Goal: Task Accomplishment & Management: Complete application form

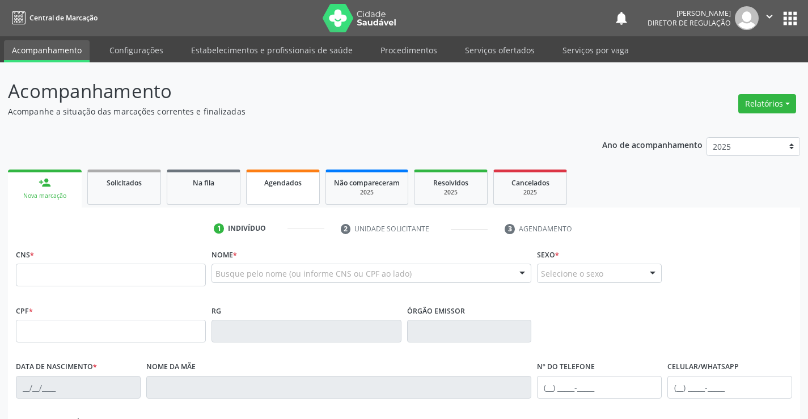
click at [295, 192] on link "Agendados" at bounding box center [283, 187] width 74 height 35
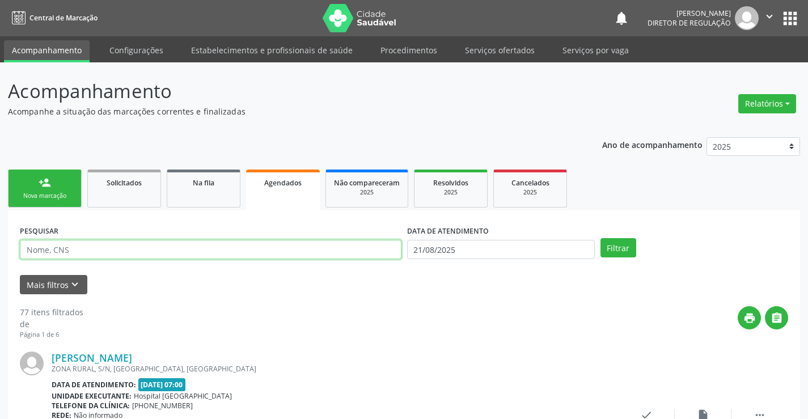
click at [40, 248] on input "text" at bounding box center [211, 249] width 382 height 19
type input "702006816880480"
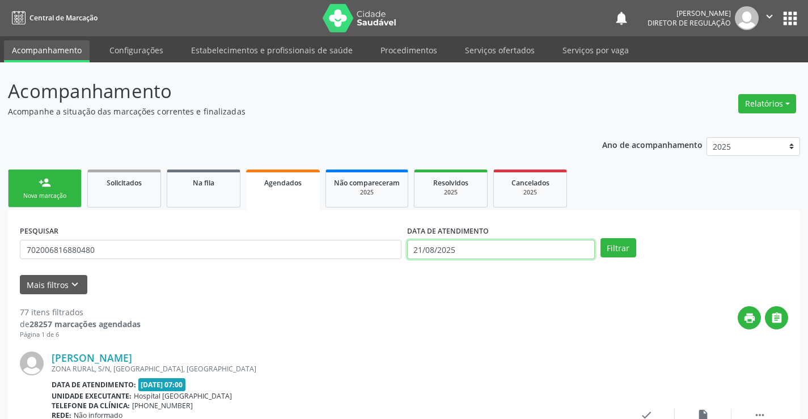
click at [483, 244] on input "21/08/2025" at bounding box center [501, 249] width 188 height 19
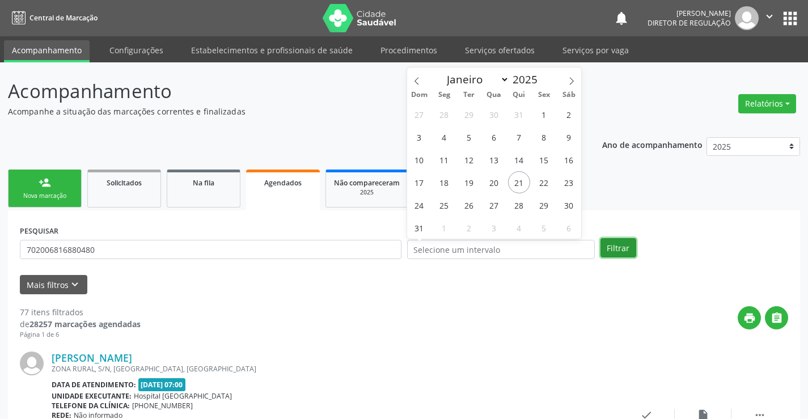
click at [613, 246] on button "Filtrar" at bounding box center [619, 247] width 36 height 19
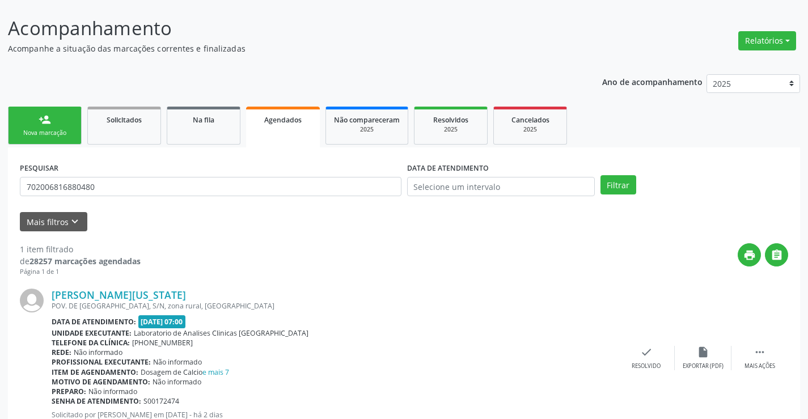
scroll to position [103, 0]
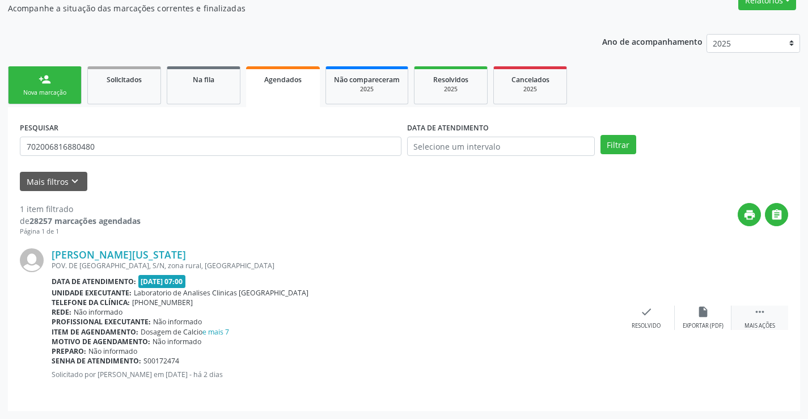
click at [751, 311] on div " Mais ações" at bounding box center [760, 318] width 57 height 24
click at [543, 314] on div "print Imprimir" at bounding box center [533, 318] width 57 height 24
click at [109, 159] on div "PESQUISAR 702006816880480" at bounding box center [210, 141] width 387 height 44
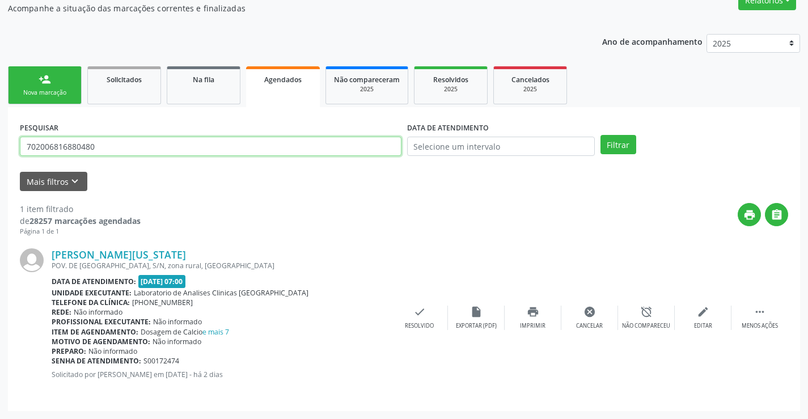
click at [112, 151] on input "702006816880480" at bounding box center [211, 146] width 382 height 19
type input "7"
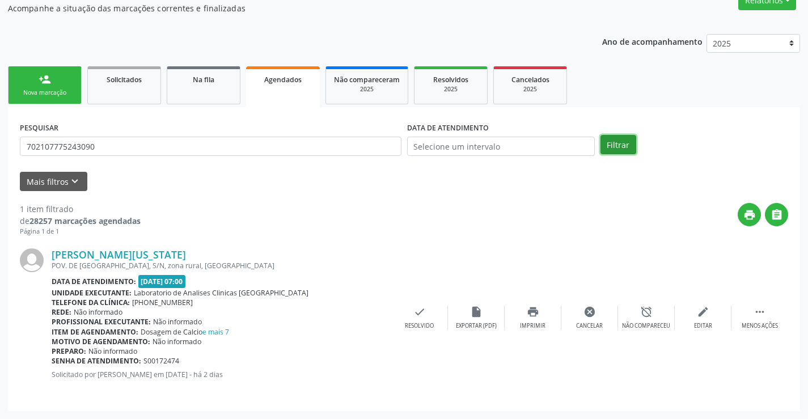
click at [612, 142] on button "Filtrar" at bounding box center [619, 144] width 36 height 19
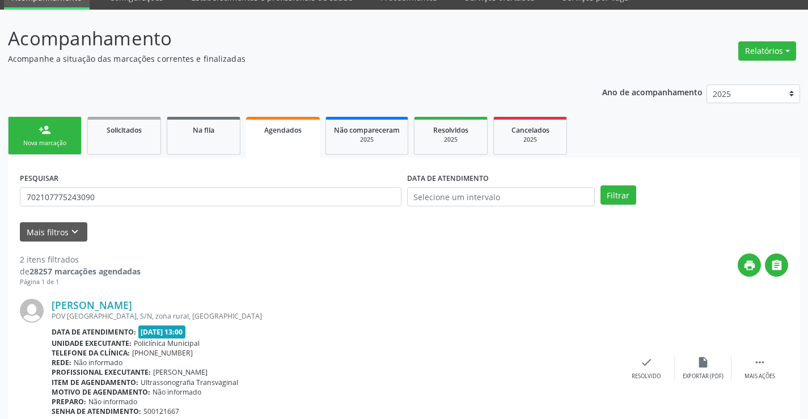
scroll to position [267, 0]
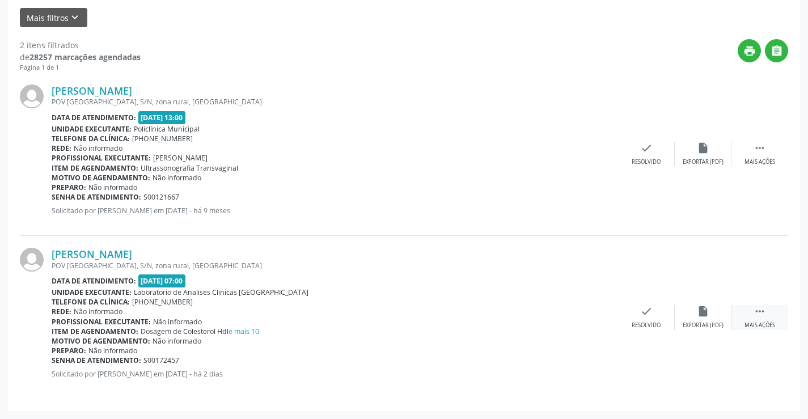
click at [757, 312] on icon "" at bounding box center [760, 311] width 12 height 12
click at [548, 317] on div "print Imprimir" at bounding box center [533, 317] width 57 height 24
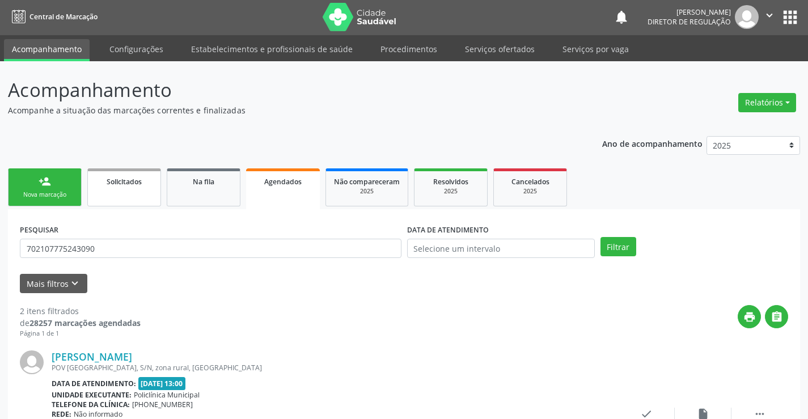
scroll to position [0, 0]
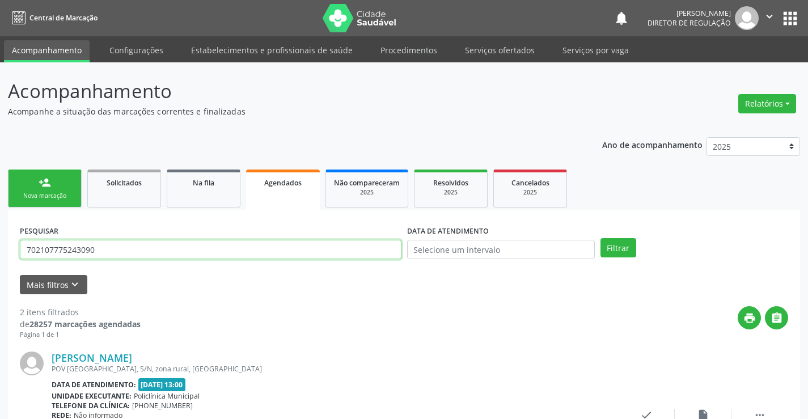
click at [102, 257] on input "702107775243090" at bounding box center [211, 249] width 382 height 19
type input "7"
click at [614, 246] on button "Filtrar" at bounding box center [619, 247] width 36 height 19
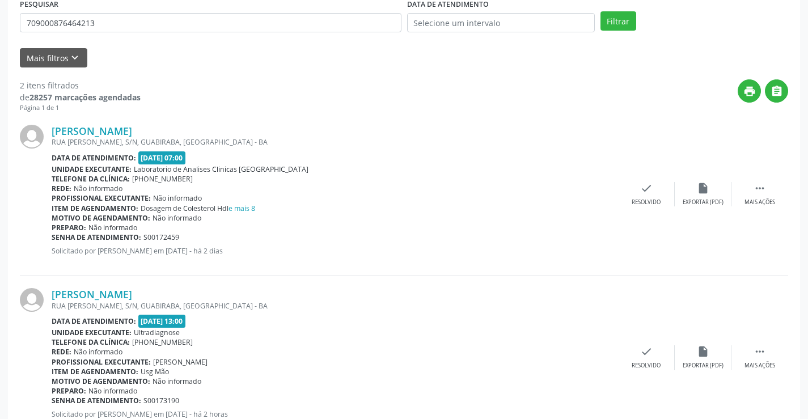
scroll to position [267, 0]
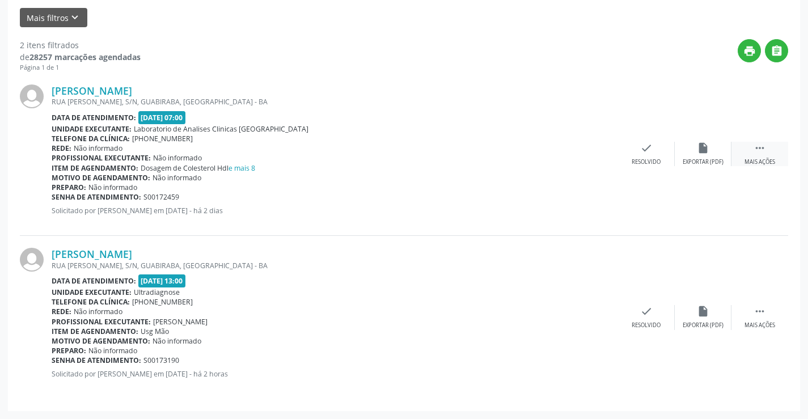
click at [754, 161] on div "Mais ações" at bounding box center [760, 162] width 31 height 8
click at [547, 161] on div "print Imprimir" at bounding box center [533, 154] width 57 height 24
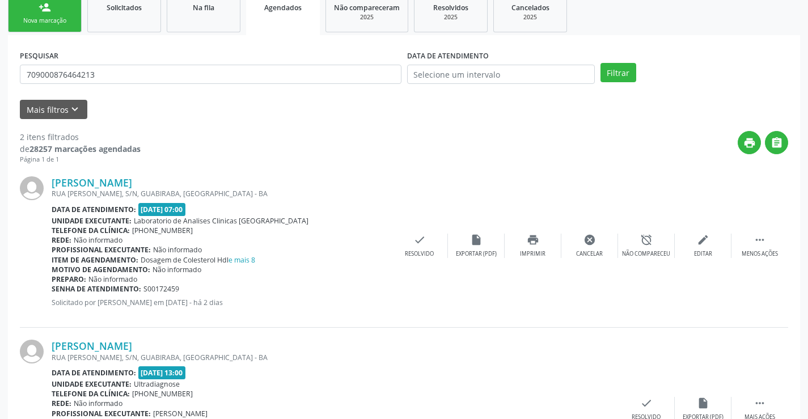
scroll to position [40, 0]
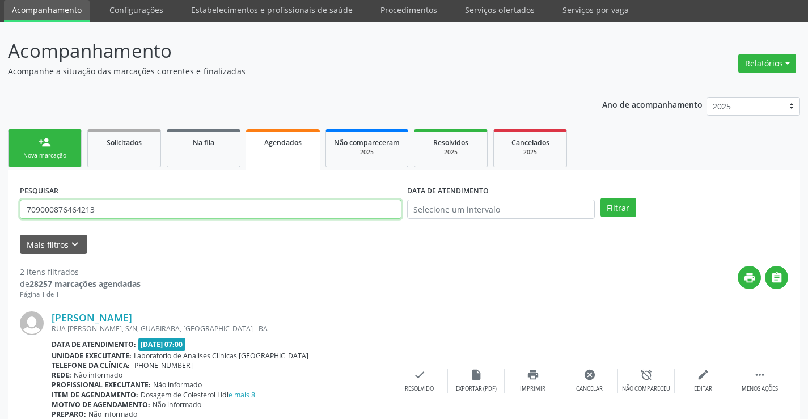
click at [111, 216] on input "709000876464213" at bounding box center [211, 209] width 382 height 19
type input "7"
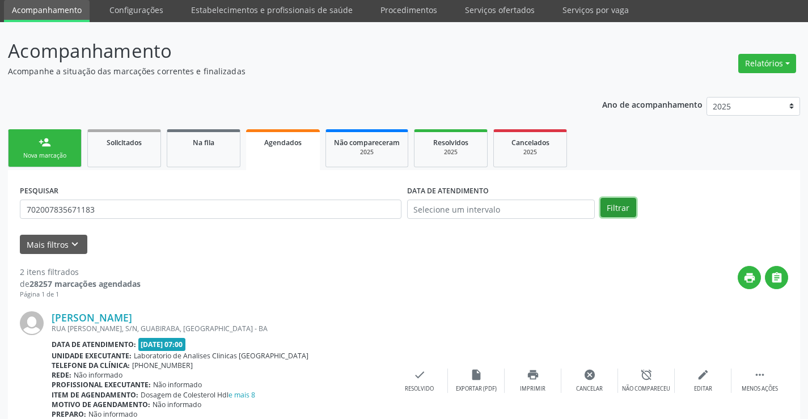
click at [618, 206] on button "Filtrar" at bounding box center [619, 207] width 36 height 19
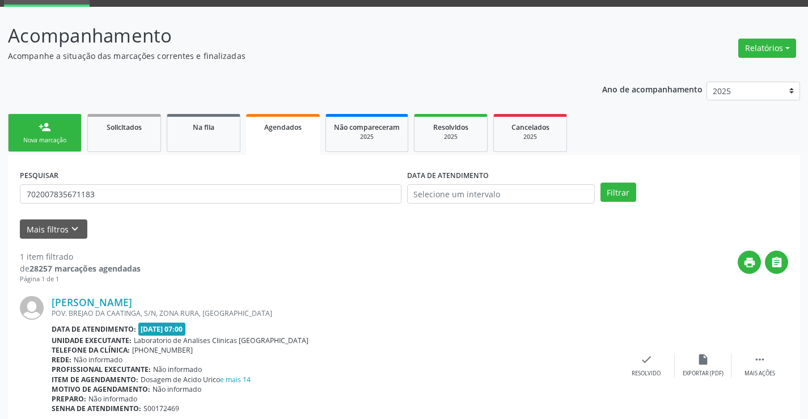
scroll to position [103, 0]
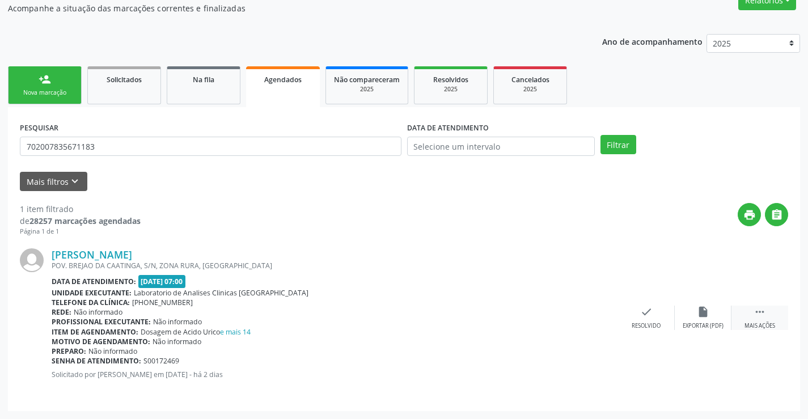
click at [751, 315] on div " Mais ações" at bounding box center [760, 318] width 57 height 24
click at [543, 318] on div "print Imprimir" at bounding box center [533, 318] width 57 height 24
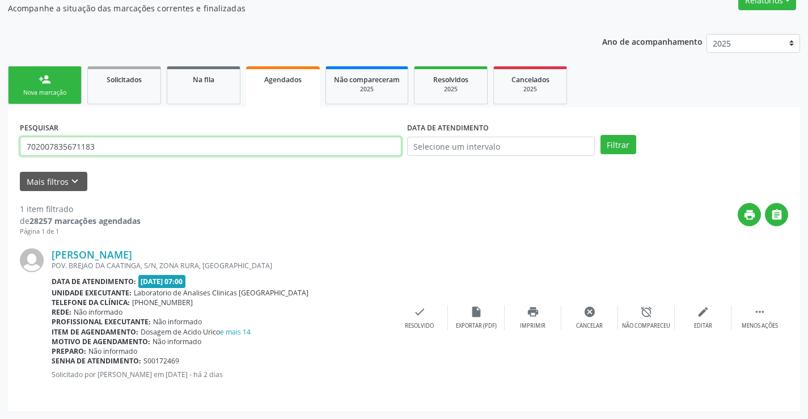
click at [125, 144] on input "702007835671183" at bounding box center [211, 146] width 382 height 19
type input "7"
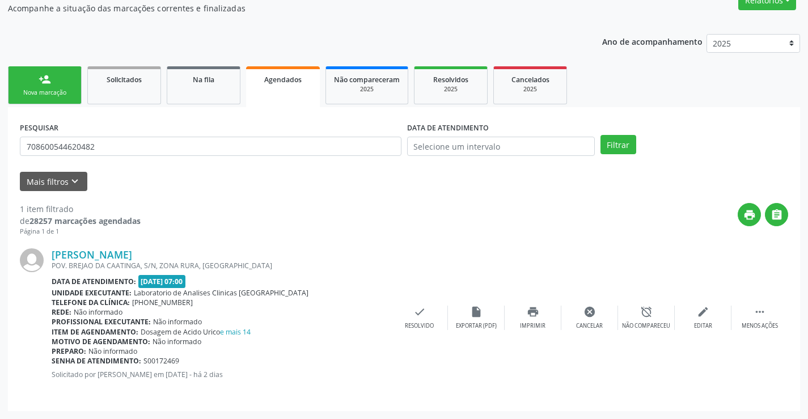
click at [626, 157] on div "PESQUISAR 708600544620482 DATA DE ATENDIMENTO Filtrar" at bounding box center [404, 141] width 774 height 44
click at [626, 147] on button "Filtrar" at bounding box center [619, 144] width 36 height 19
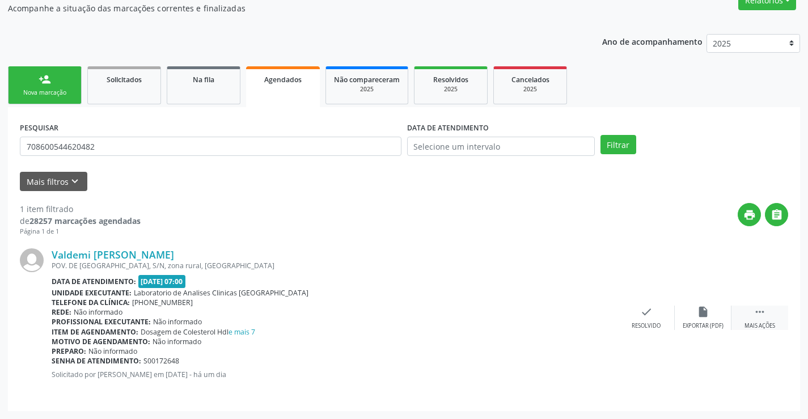
click at [776, 313] on div " Mais ações" at bounding box center [760, 318] width 57 height 24
click at [558, 324] on div "print Imprimir" at bounding box center [533, 318] width 57 height 24
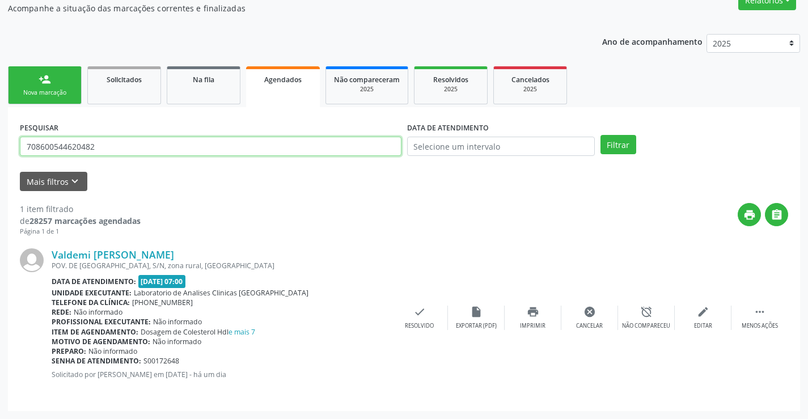
click at [119, 150] on input "708600544620482" at bounding box center [211, 146] width 382 height 19
type input "7"
type input "708401777617967"
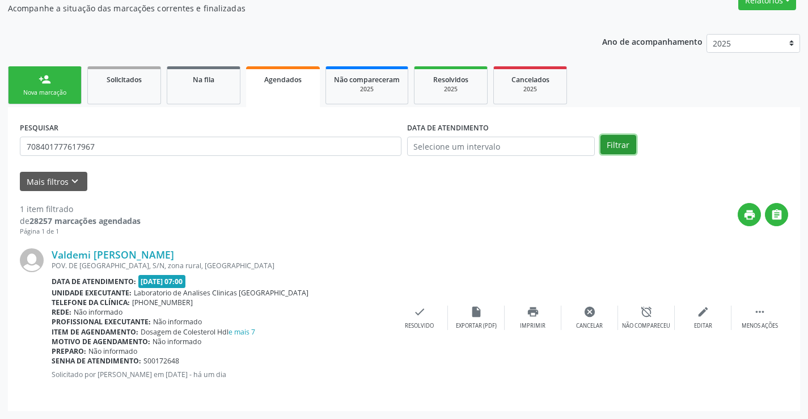
click at [617, 147] on button "Filtrar" at bounding box center [619, 144] width 36 height 19
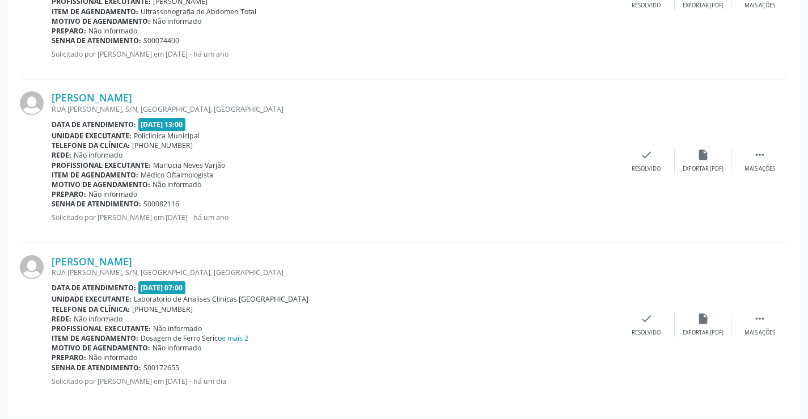
scroll to position [431, 0]
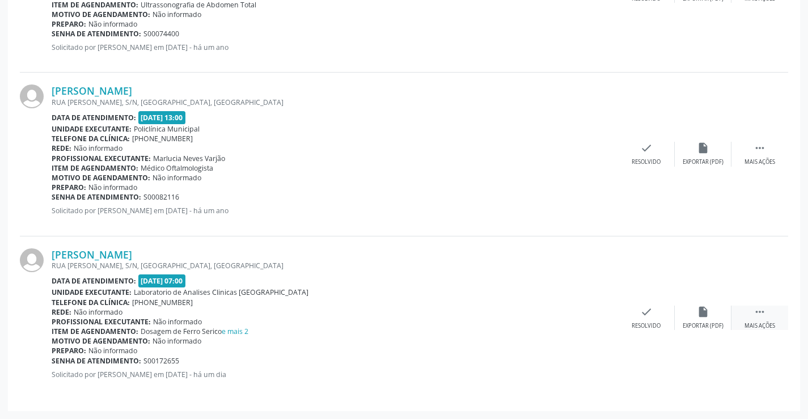
click at [746, 320] on div " Mais ações" at bounding box center [760, 318] width 57 height 24
click at [539, 315] on icon "print" at bounding box center [533, 312] width 12 height 12
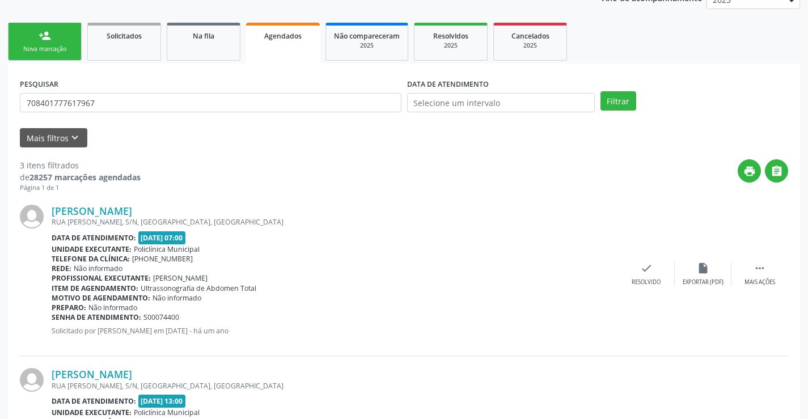
scroll to position [0, 0]
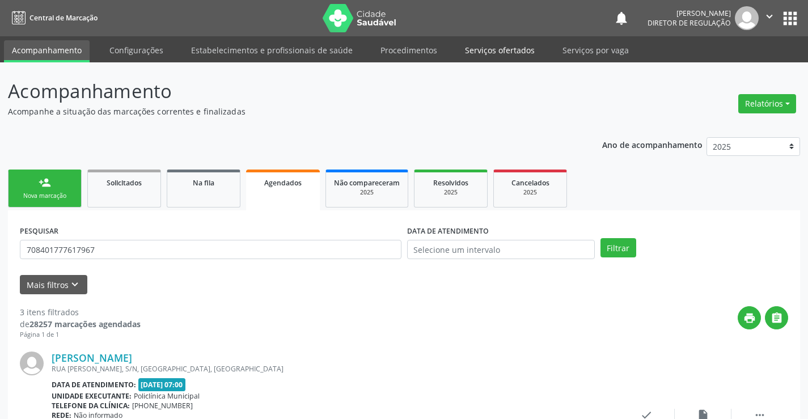
click at [471, 49] on link "Serviços ofertados" at bounding box center [500, 50] width 86 height 20
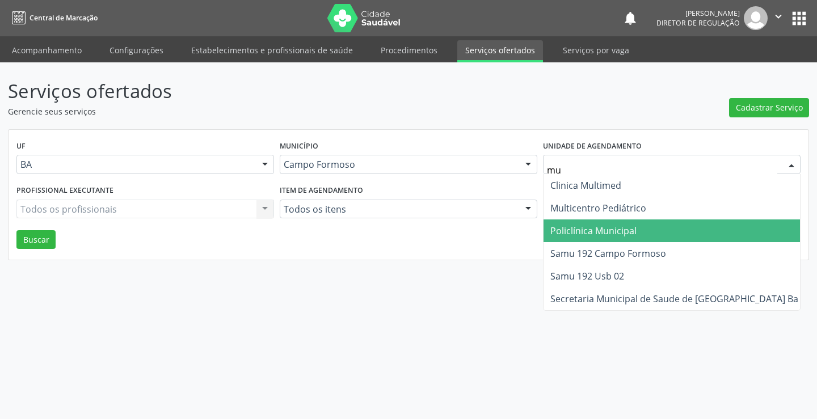
type input "mul"
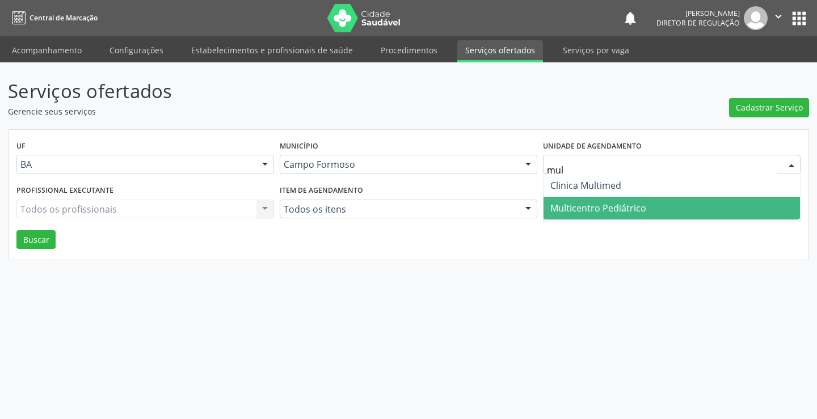
click at [647, 205] on span "Multicentro Pediátrico" at bounding box center [671, 208] width 256 height 23
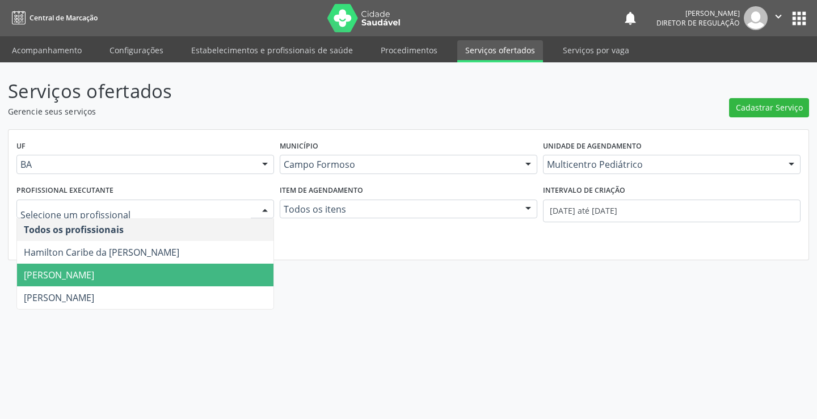
click at [94, 280] on span "Maria Eleny Goncalves de Oliveira Porto" at bounding box center [59, 275] width 70 height 12
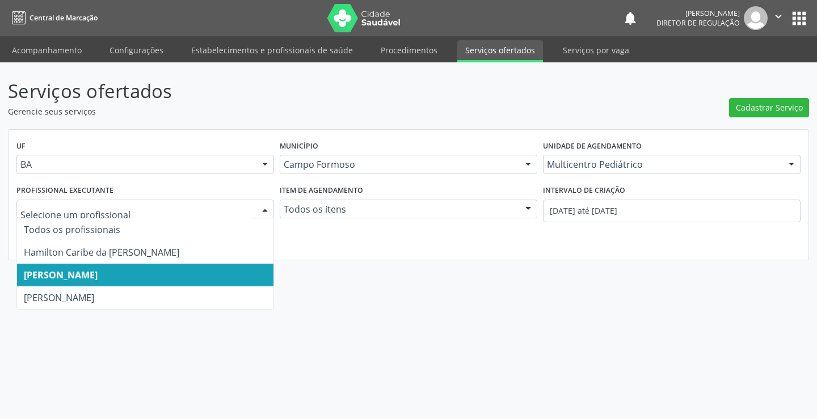
drag, startPoint x: 135, startPoint y: 282, endPoint x: 136, endPoint y: 289, distance: 7.4
click at [136, 289] on ul "Todos os profissionais Hamilton Caribe da Silva Maria Eleny Goncalves de Olivei…" at bounding box center [145, 263] width 256 height 91
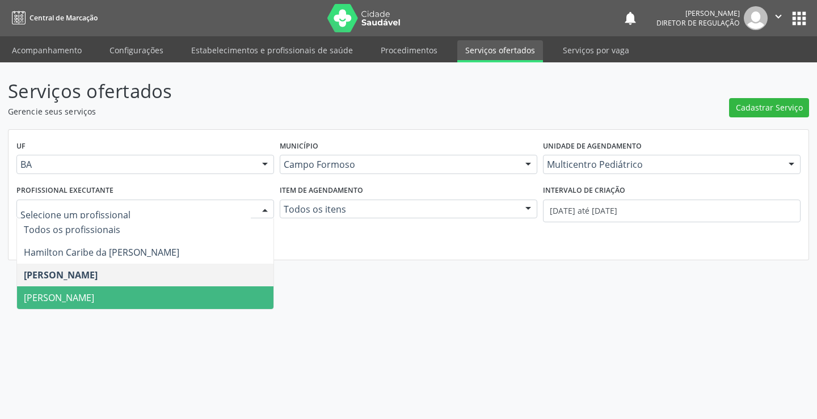
click at [136, 289] on span "Maria Ubaldina Silva Calixto Sobreira" at bounding box center [145, 297] width 256 height 23
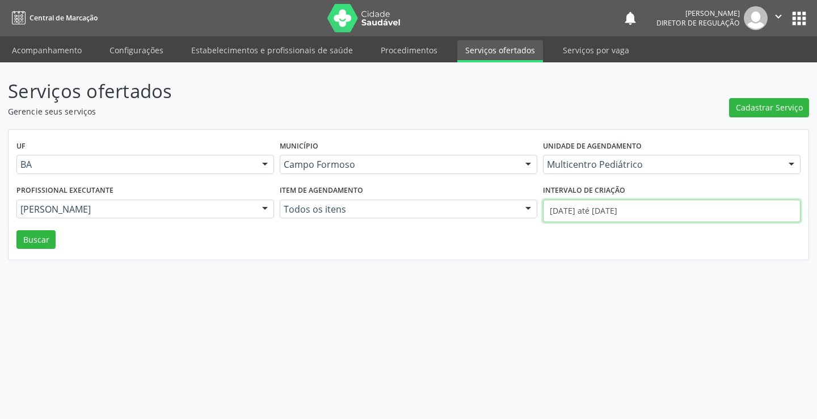
click at [579, 206] on input "01/08/2025 até 21/08/2025" at bounding box center [672, 211] width 258 height 23
click at [18, 246] on button "Buscar" at bounding box center [35, 239] width 39 height 19
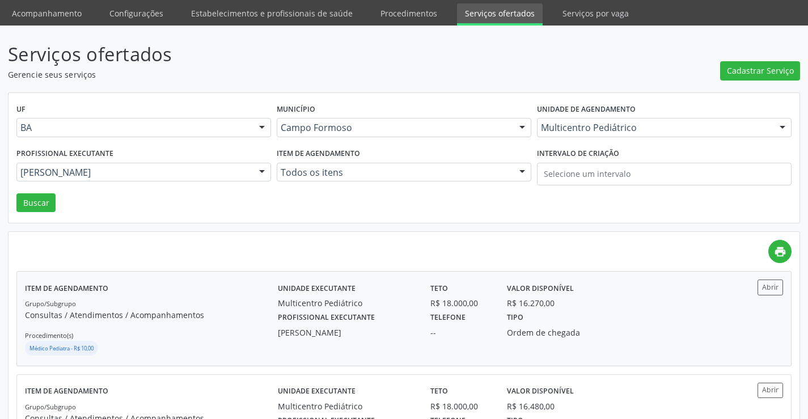
scroll to position [57, 0]
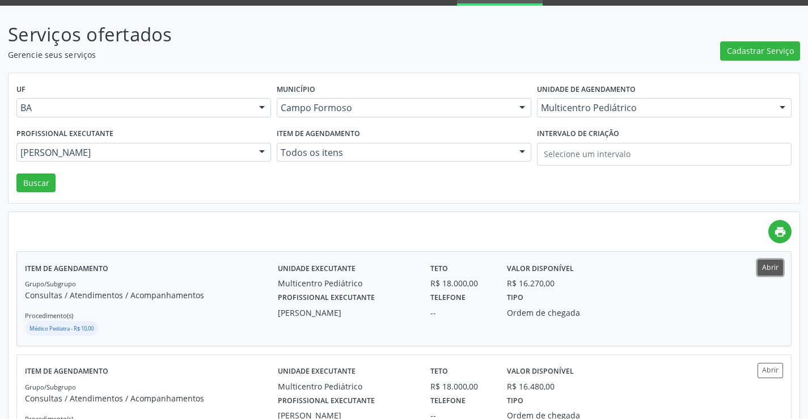
click at [759, 264] on button "Abrir" at bounding box center [771, 267] width 26 height 15
click at [250, 150] on div "Maria Ubaldina Silva Calixto Sobreira" at bounding box center [143, 152] width 255 height 19
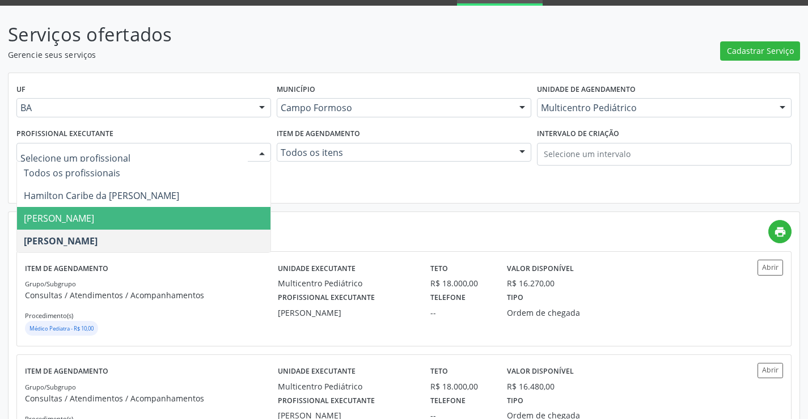
click at [94, 220] on span "Maria Eleny Goncalves de Oliveira Porto" at bounding box center [59, 218] width 70 height 12
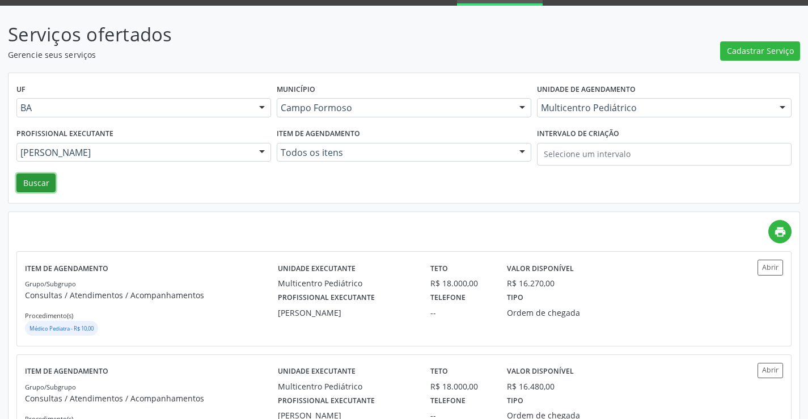
click at [46, 182] on button "Buscar" at bounding box center [35, 183] width 39 height 19
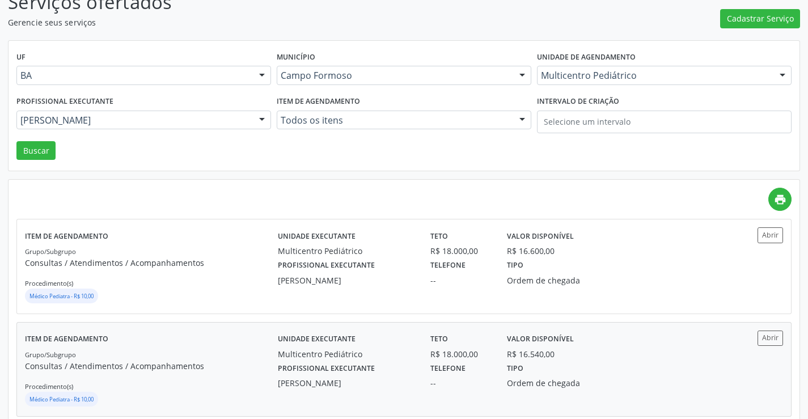
scroll to position [227, 0]
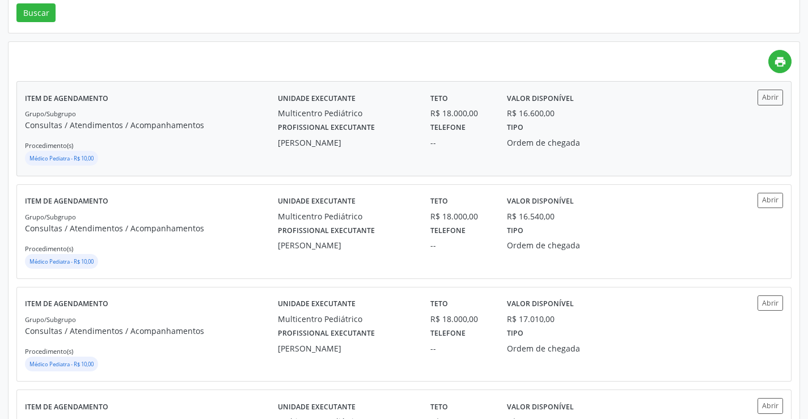
click at [757, 96] on div "Abrir" at bounding box center [751, 97] width 63 height 15
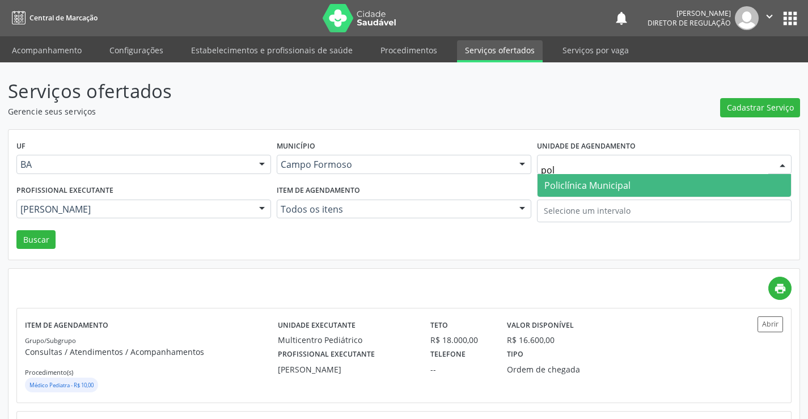
type input "poli"
click at [593, 185] on span "Policlínica Municipal" at bounding box center [588, 185] width 86 height 12
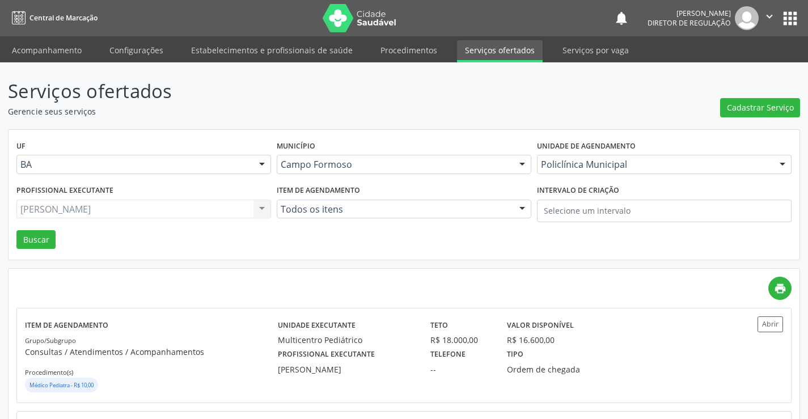
click at [74, 216] on div "Maria Eleny Goncalves de Oliveira Porto Todos os profissionais Hamilton Caribe …" at bounding box center [143, 209] width 255 height 19
click at [74, 216] on div "Todos os profissionais" at bounding box center [143, 209] width 255 height 19
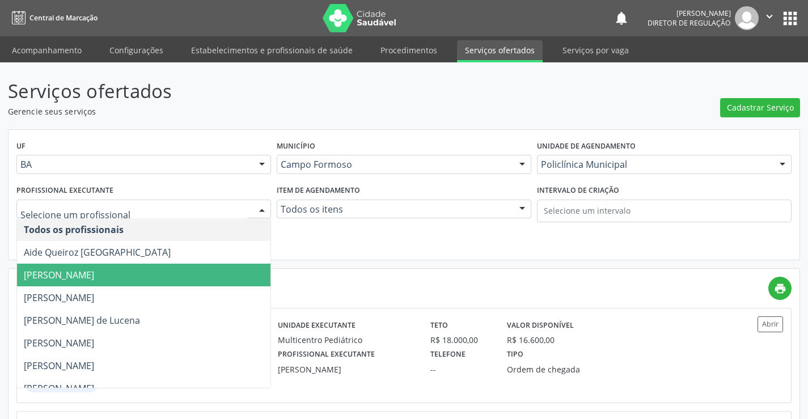
click at [52, 271] on span "[PERSON_NAME]" at bounding box center [59, 275] width 70 height 12
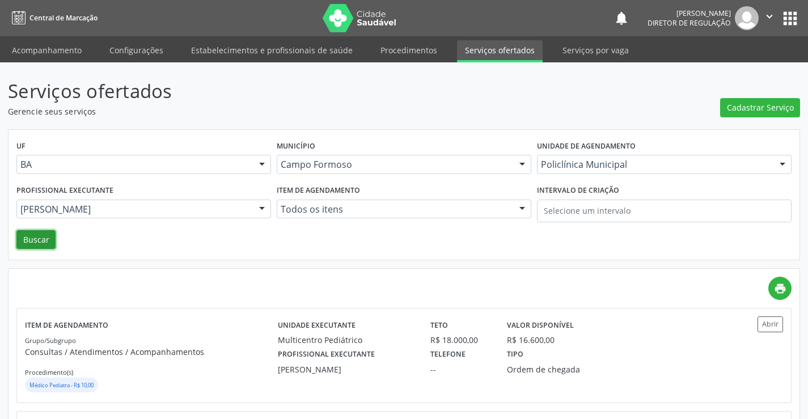
click at [43, 241] on button "Buscar" at bounding box center [35, 239] width 39 height 19
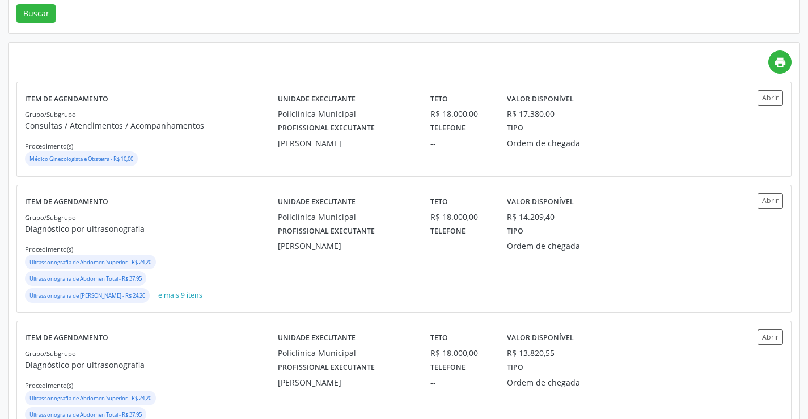
scroll to position [227, 0]
click at [769, 199] on button "Abrir" at bounding box center [771, 200] width 26 height 15
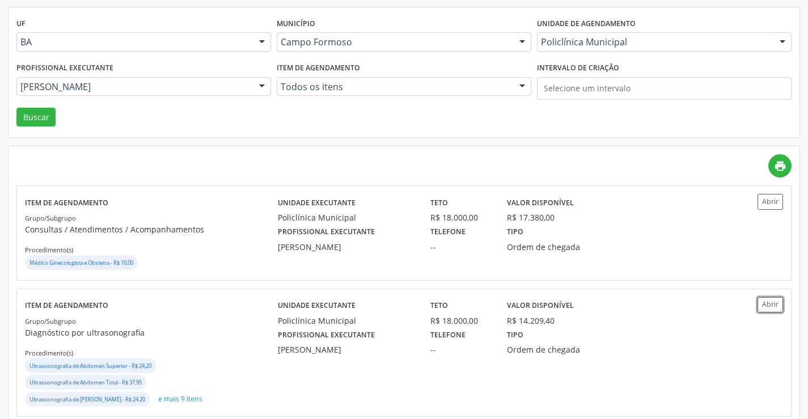
scroll to position [0, 0]
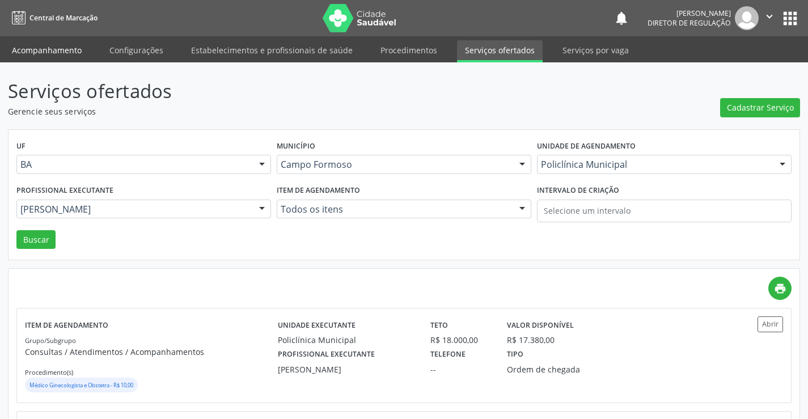
click at [45, 49] on link "Acompanhamento" at bounding box center [47, 50] width 86 height 20
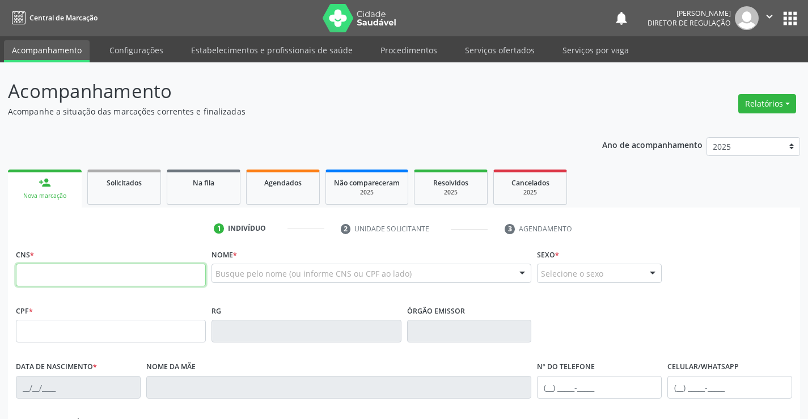
click at [96, 273] on input "text" at bounding box center [111, 275] width 190 height 23
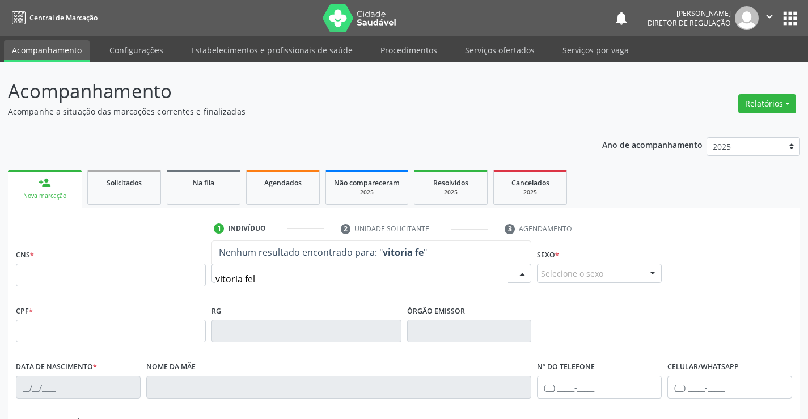
type input "vitoria feli"
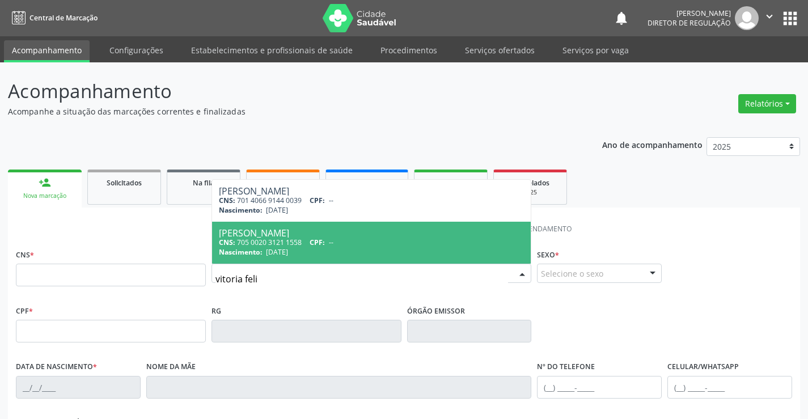
click at [270, 250] on span "18/04/2001" at bounding box center [277, 252] width 22 height 10
type input "705 0020 3121 1558"
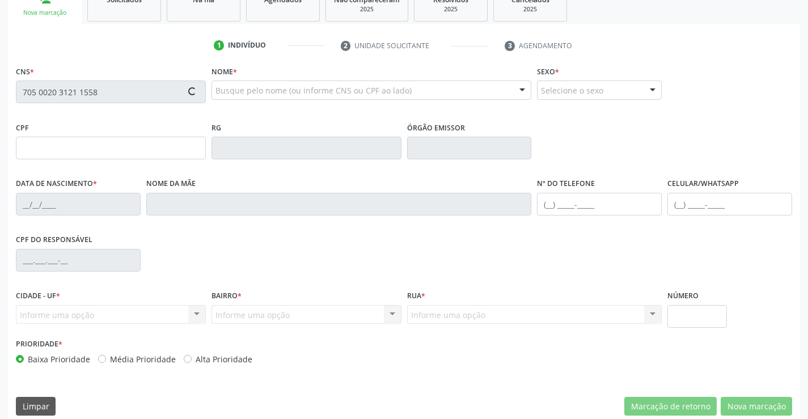
scroll to position [196, 0]
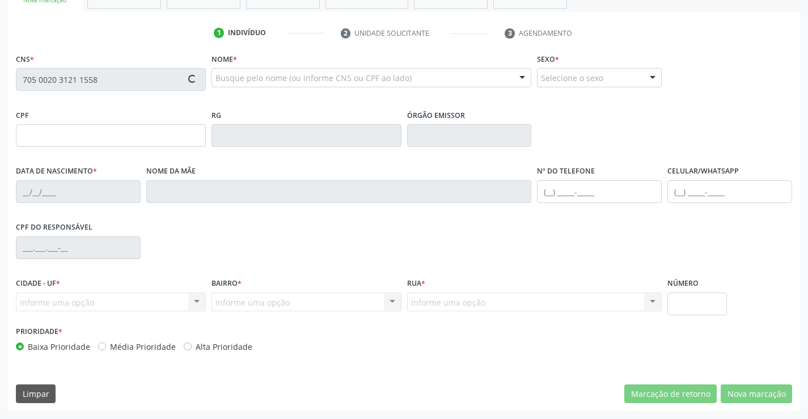
type input "1603256172"
type input "18/04/2001"
type input "S/N"
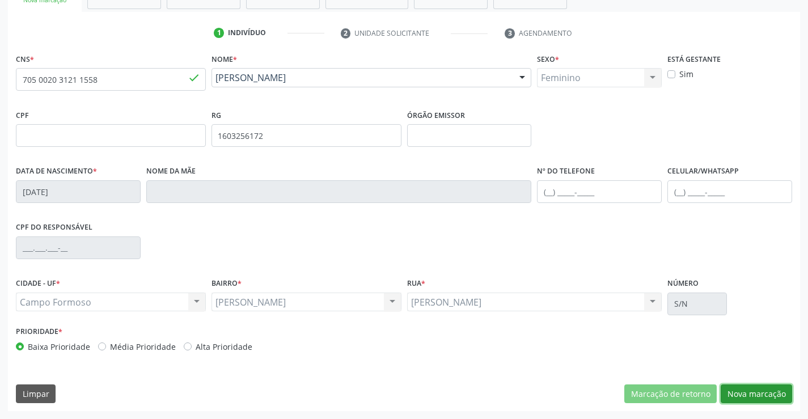
click at [771, 396] on button "Nova marcação" at bounding box center [756, 394] width 71 height 19
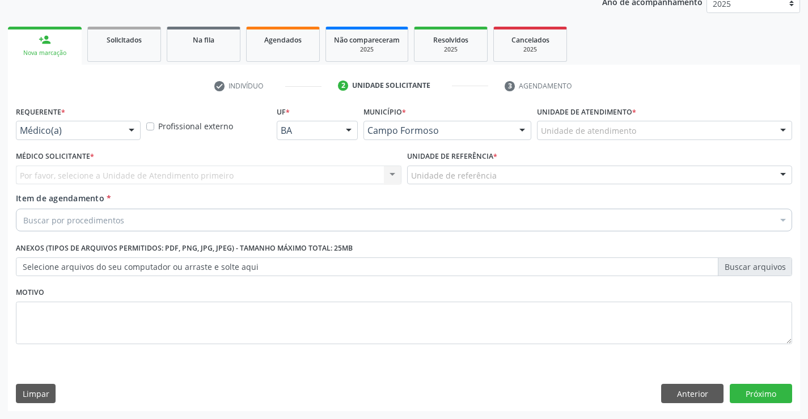
scroll to position [143, 0]
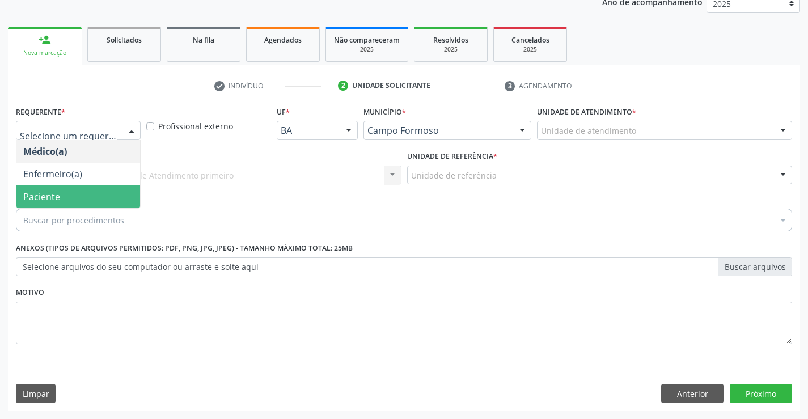
click at [99, 205] on span "Paciente" at bounding box center [78, 197] width 124 height 23
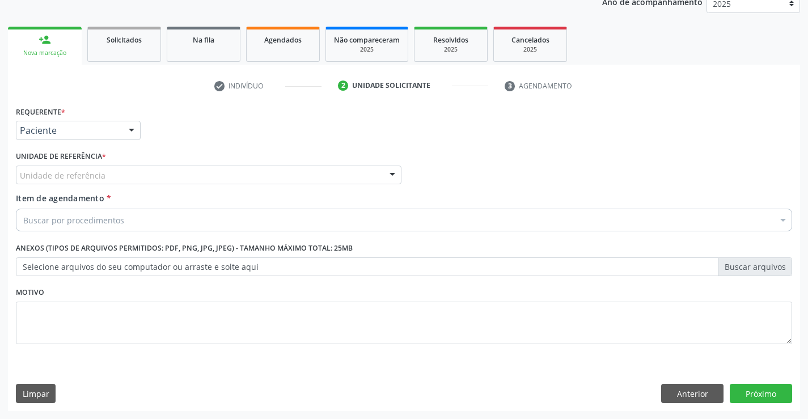
click at [224, 183] on div "Unidade de referência" at bounding box center [209, 175] width 386 height 19
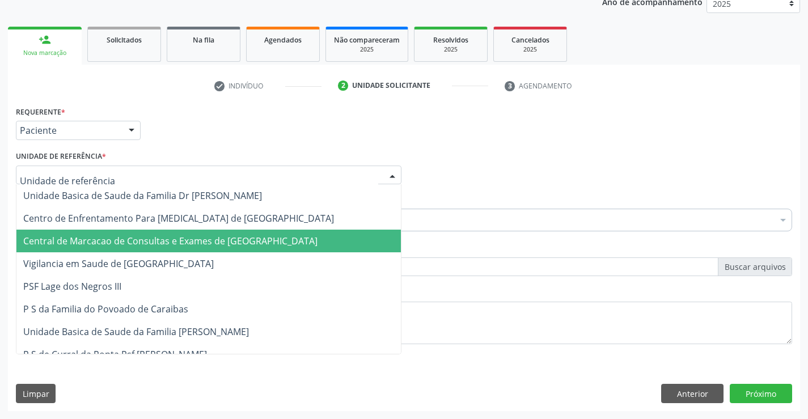
click at [223, 236] on span "Central de Marcacao de Consultas e Exames de [GEOGRAPHIC_DATA]" at bounding box center [170, 241] width 294 height 12
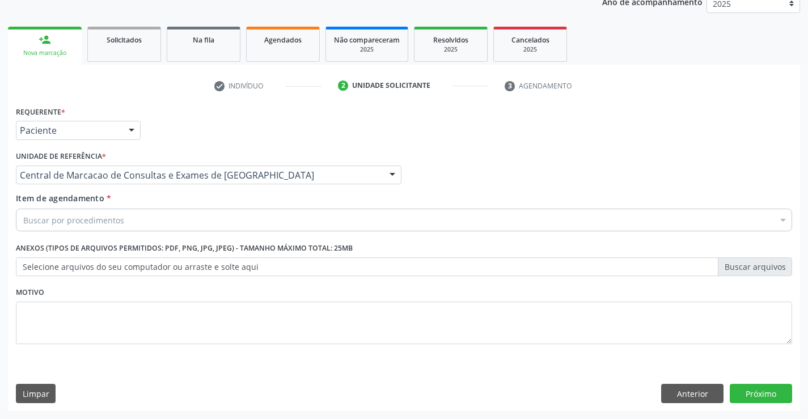
click at [237, 223] on div "Buscar por procedimentos" at bounding box center [404, 220] width 777 height 23
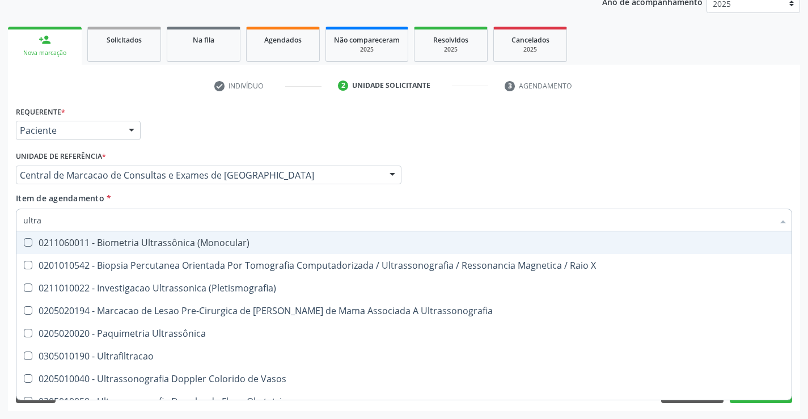
type input "ultras"
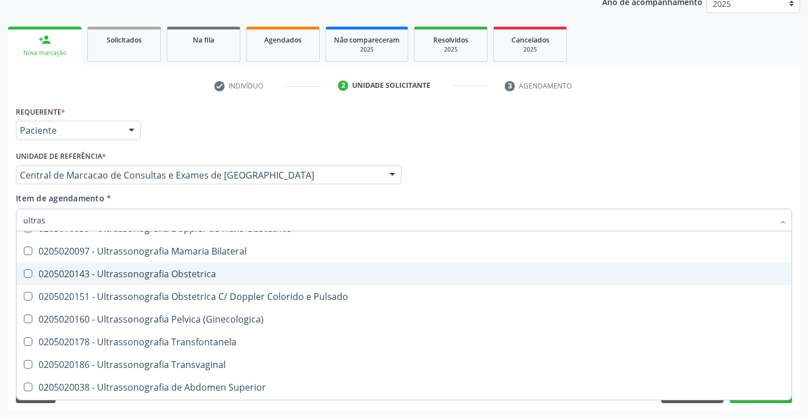
scroll to position [227, 0]
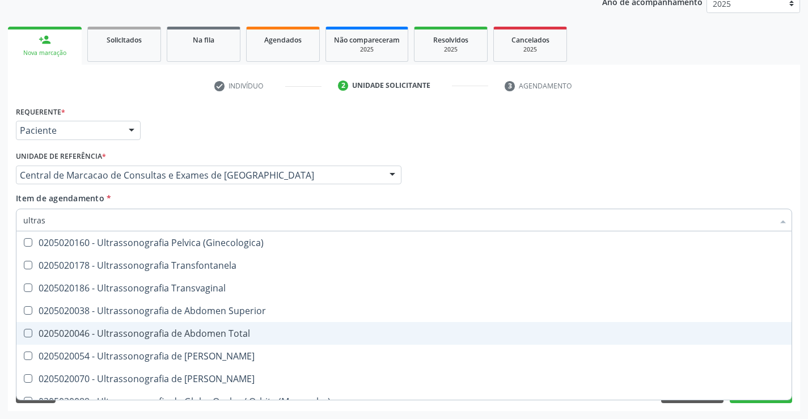
click at [239, 335] on div "0205020046 - Ultrassonografia de Abdomen Total" at bounding box center [404, 333] width 762 height 9
checkbox Total "true"
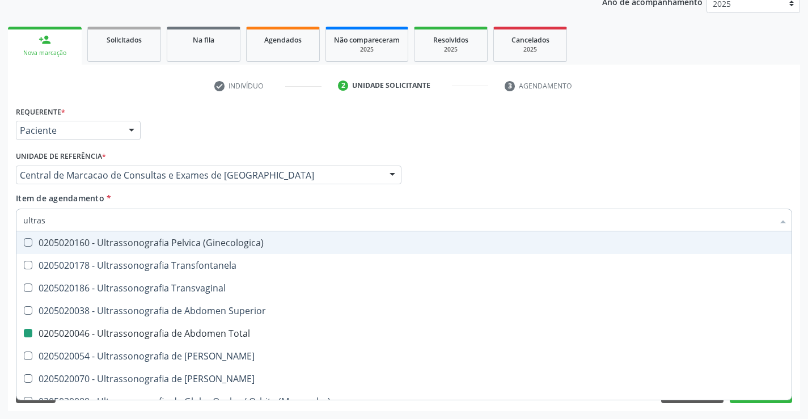
click at [471, 185] on div "Médico Solicitante Por favor, selecione a Unidade de Atendimento primeiro Nenhu…" at bounding box center [404, 170] width 782 height 44
checkbox X "true"
checkbox Total "false"
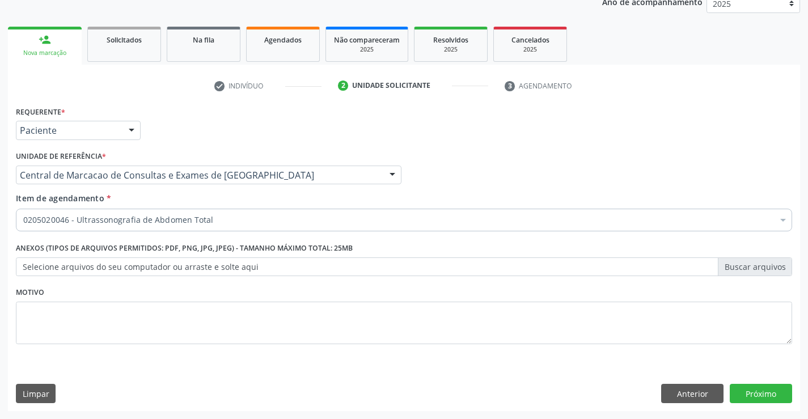
scroll to position [0, 0]
click at [771, 403] on div "Requerente * Paciente Médico(a) Enfermeiro(a) Paciente Nenhum resultado encontr…" at bounding box center [404, 257] width 792 height 308
click at [768, 396] on button "Próximo" at bounding box center [761, 393] width 62 height 19
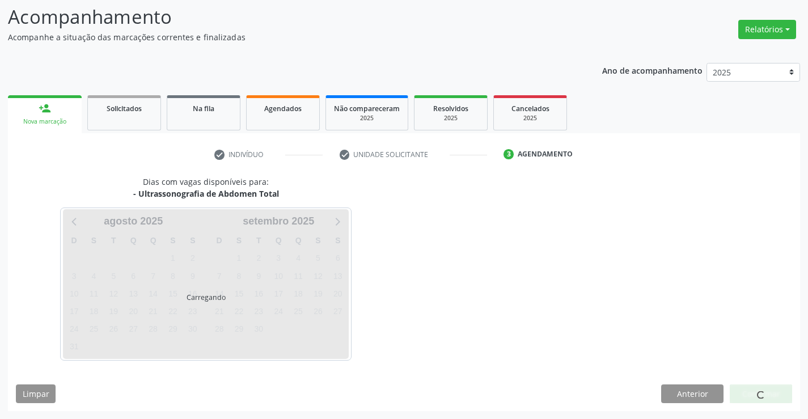
scroll to position [74, 0]
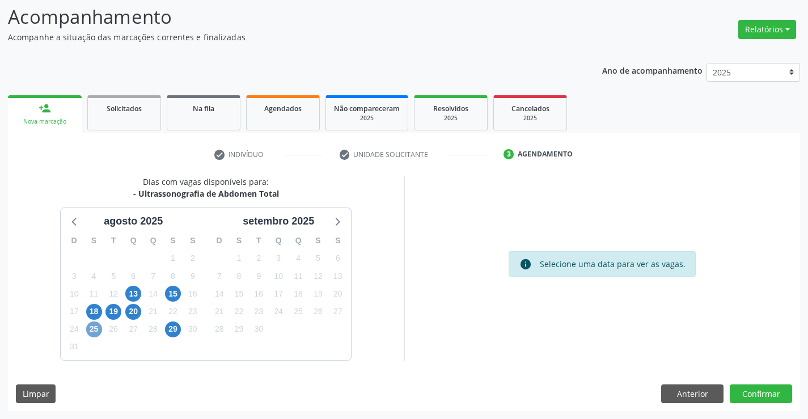
click at [98, 332] on span "25" at bounding box center [94, 330] width 16 height 16
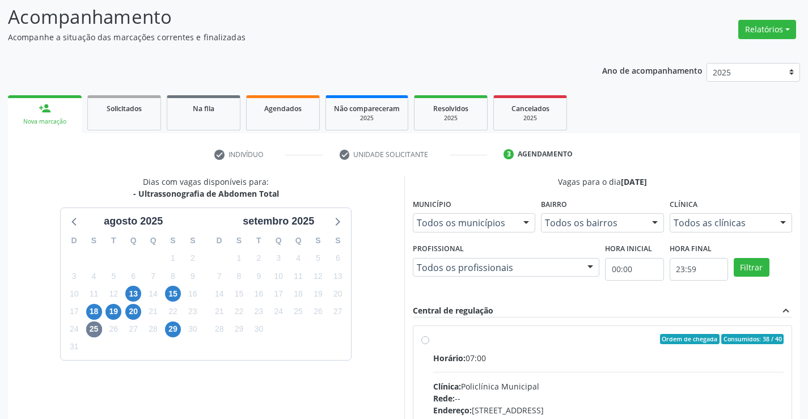
click at [429, 344] on input "Ordem de chegada Consumidos: 38 / 40 Horário: 07:00 Clínica: Policlínica Munici…" at bounding box center [425, 339] width 8 height 10
radio input "true"
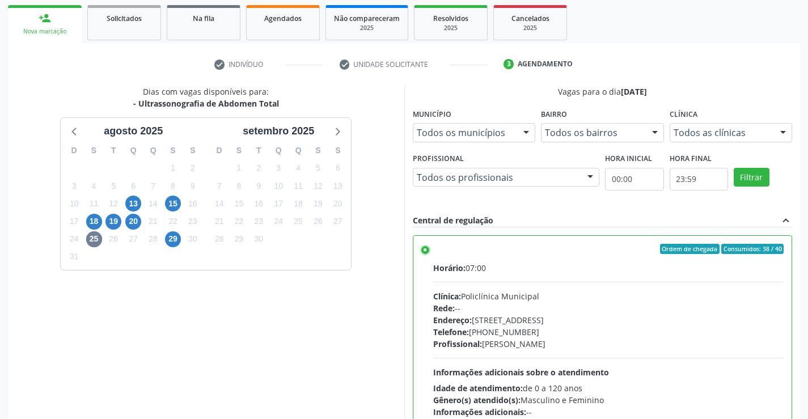
scroll to position [259, 0]
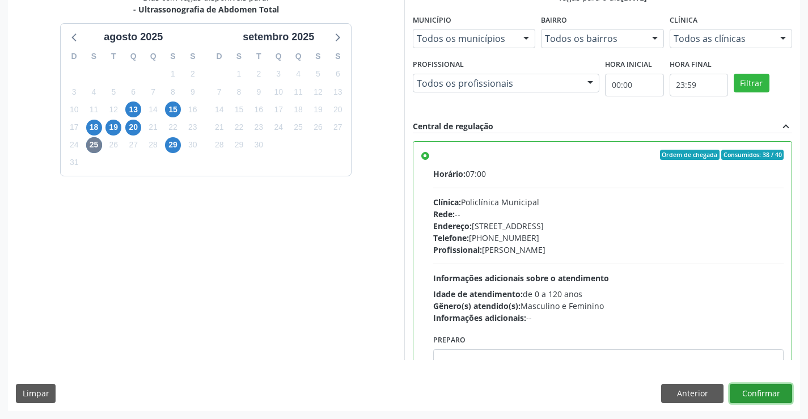
click at [772, 391] on button "Confirmar" at bounding box center [761, 393] width 62 height 19
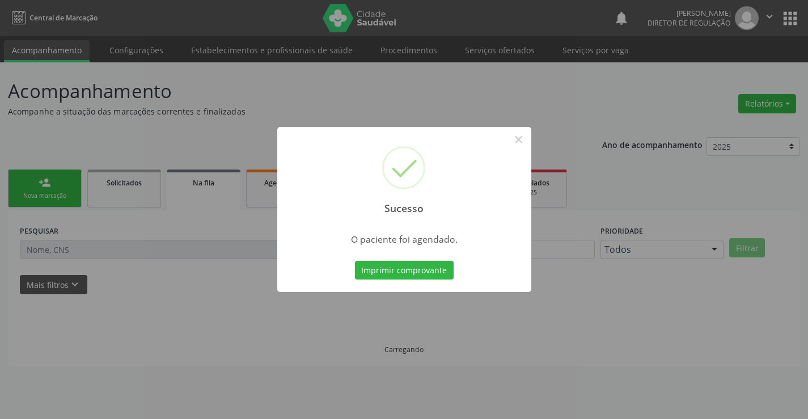
scroll to position [0, 0]
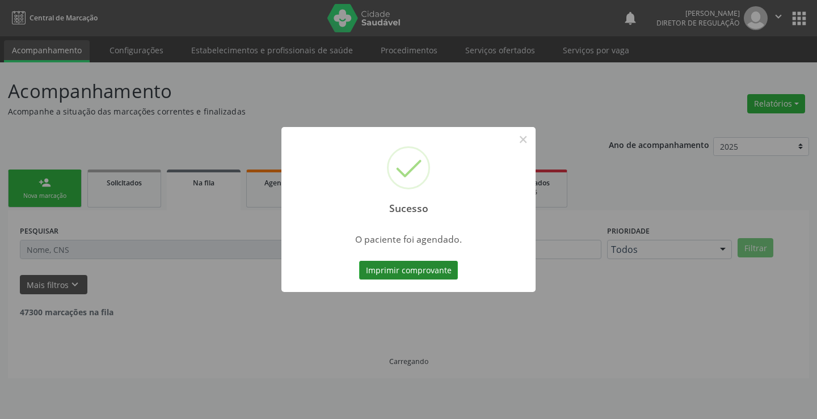
click at [416, 276] on button "Imprimir comprovante" at bounding box center [408, 270] width 99 height 19
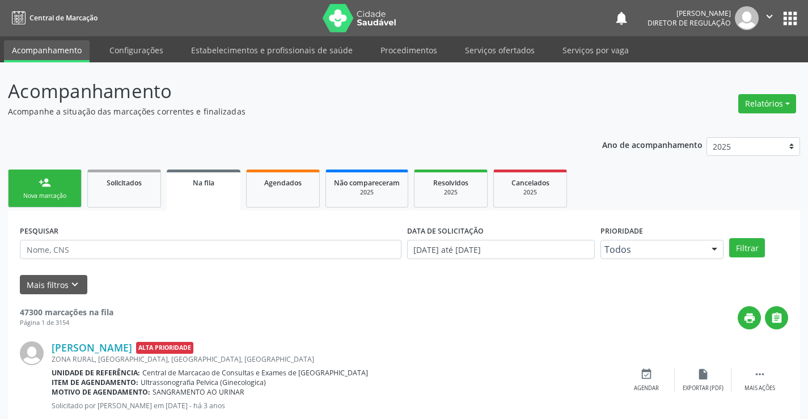
click at [43, 175] on link "person_add Nova marcação" at bounding box center [45, 189] width 74 height 38
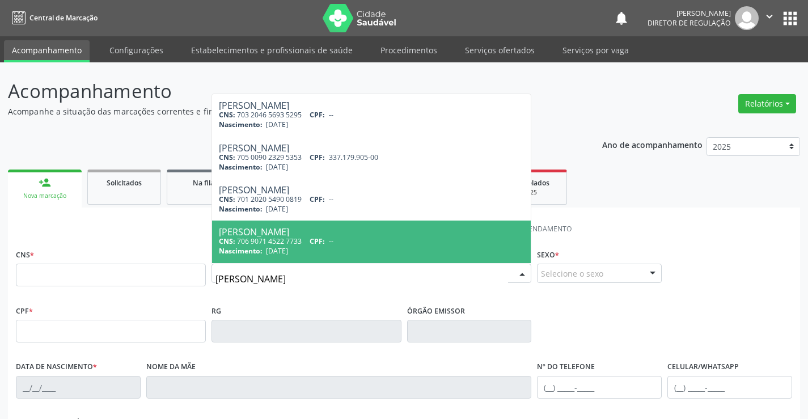
type input "anita feli"
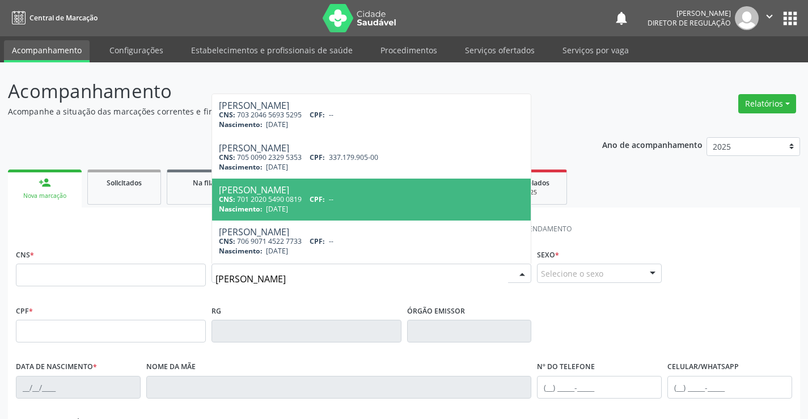
click at [322, 205] on div "Nascimento: 30/12/2002" at bounding box center [372, 209] width 306 height 10
type input "701 2020 5490 0819"
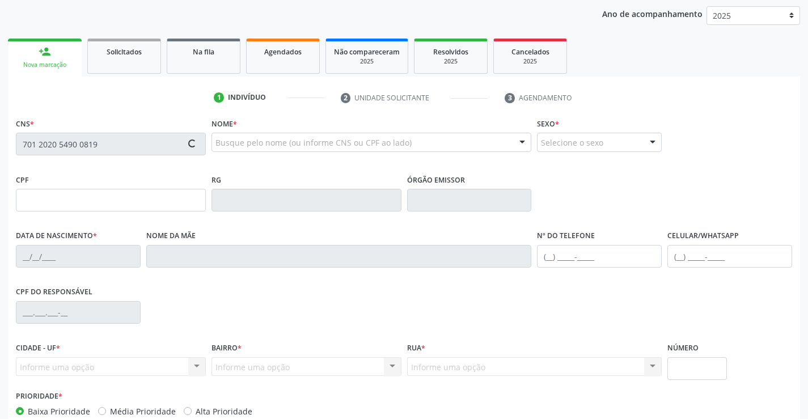
scroll to position [196, 0]
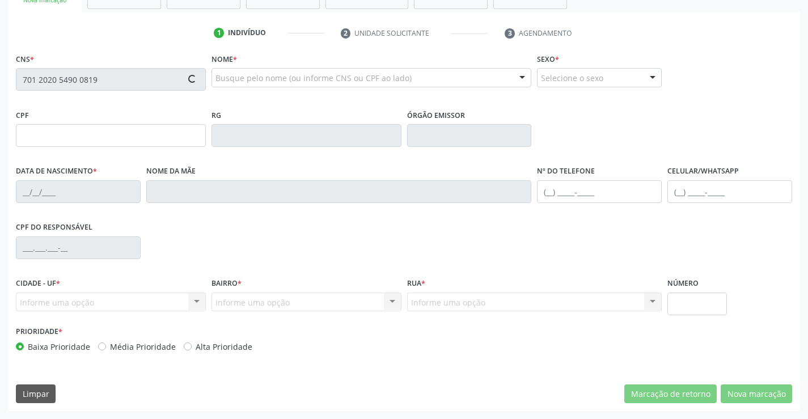
type input "1603255362"
type input "30/12/2002"
type input "861.662.915-74"
type input "74"
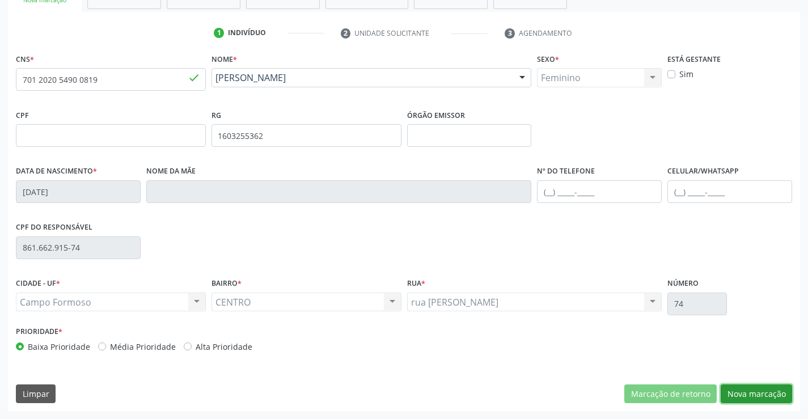
click at [747, 397] on button "Nova marcação" at bounding box center [756, 394] width 71 height 19
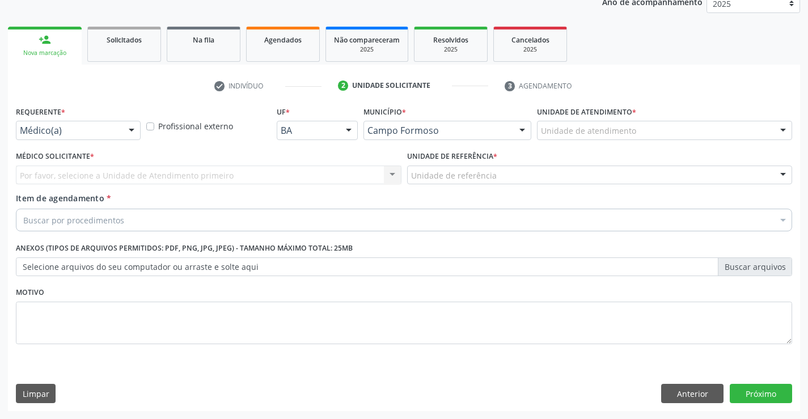
scroll to position [143, 0]
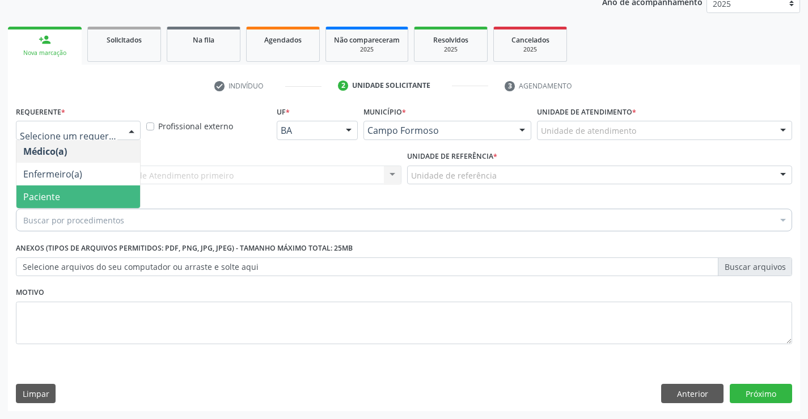
drag, startPoint x: 88, startPoint y: 193, endPoint x: 155, endPoint y: 185, distance: 67.4
click at [89, 193] on span "Paciente" at bounding box center [78, 197] width 124 height 23
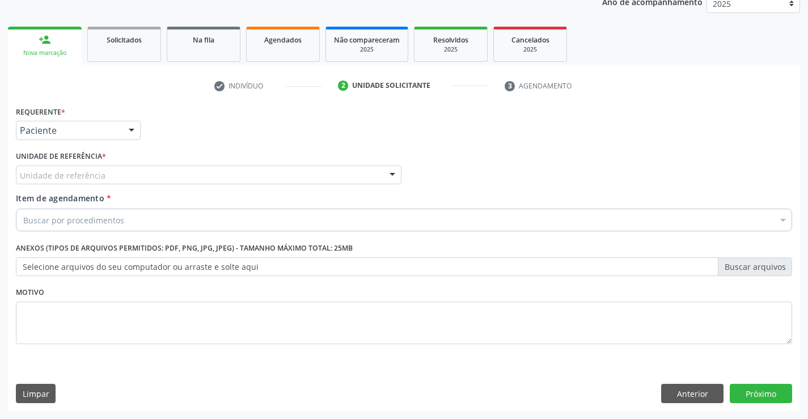
click at [163, 183] on div "Unidade de referência" at bounding box center [209, 175] width 386 height 19
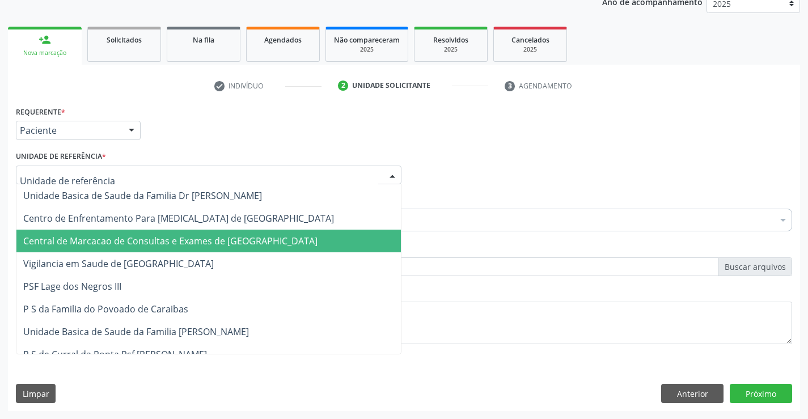
click at [189, 234] on span "Central de Marcacao de Consultas e Exames de [GEOGRAPHIC_DATA]" at bounding box center [208, 241] width 385 height 23
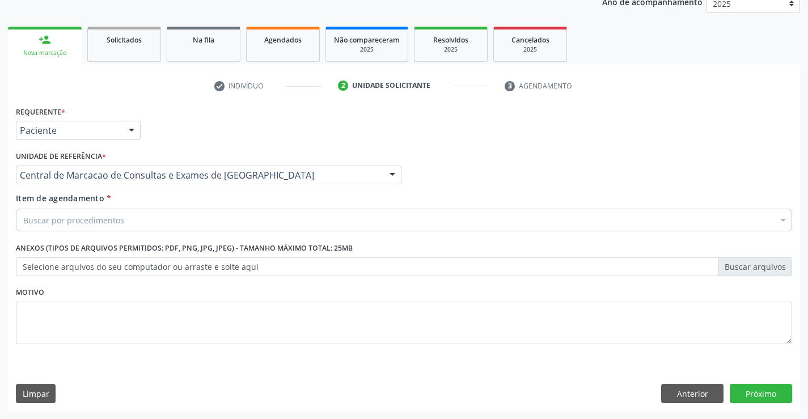
click at [225, 222] on div "Buscar por procedimentos" at bounding box center [404, 220] width 777 height 23
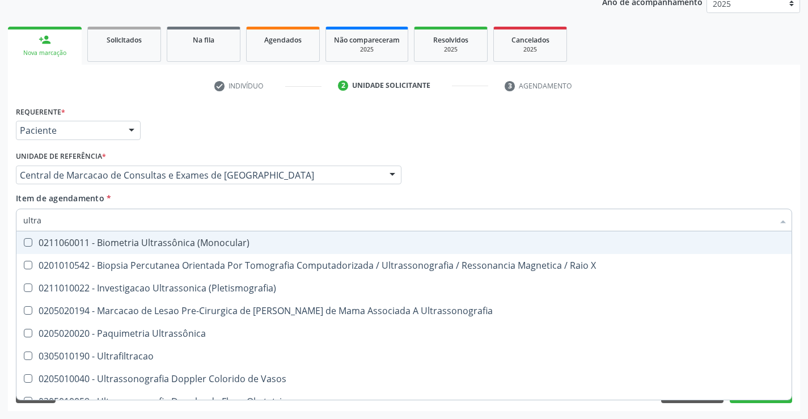
type input "ultras"
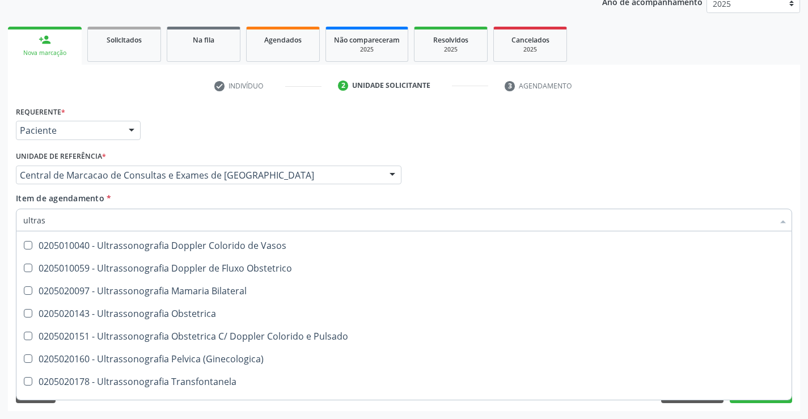
scroll to position [113, 0]
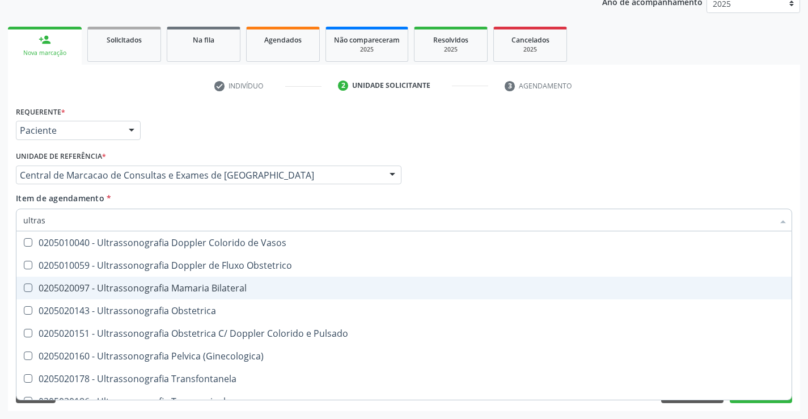
click at [228, 292] on div "0205020097 - Ultrassonografia Mamaria Bilateral" at bounding box center [404, 288] width 762 height 9
checkbox Bilateral "true"
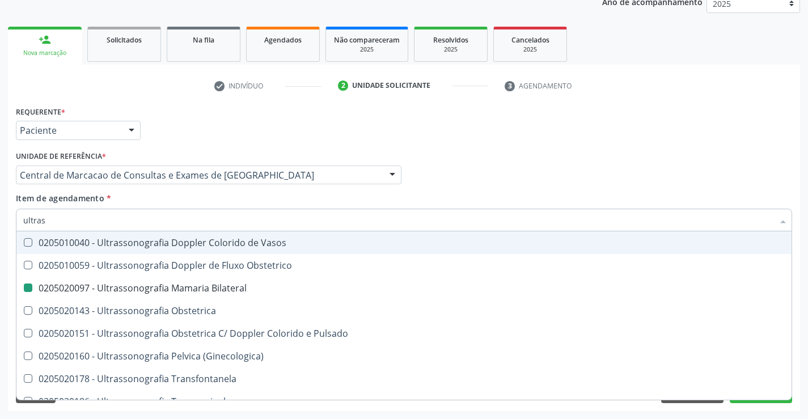
click at [423, 177] on div "Médico Solicitante Por favor, selecione a Unidade de Atendimento primeiro Nenhu…" at bounding box center [404, 170] width 782 height 44
checkbox X "true"
checkbox Bilateral "false"
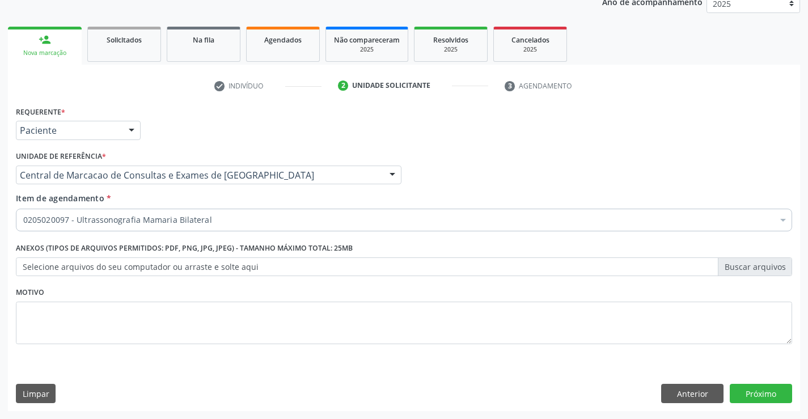
scroll to position [0, 0]
click at [769, 402] on button "Próximo" at bounding box center [761, 393] width 62 height 19
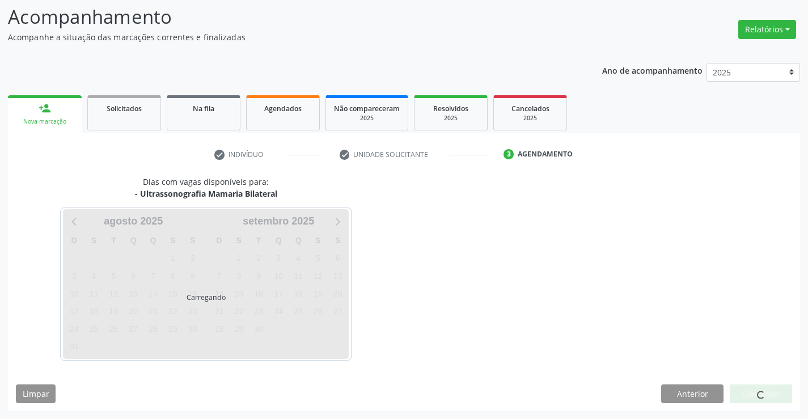
scroll to position [74, 0]
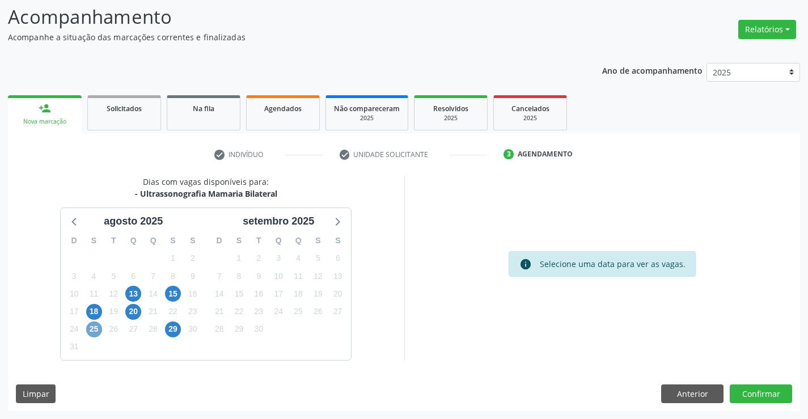
click at [96, 331] on span "25" at bounding box center [94, 330] width 16 height 16
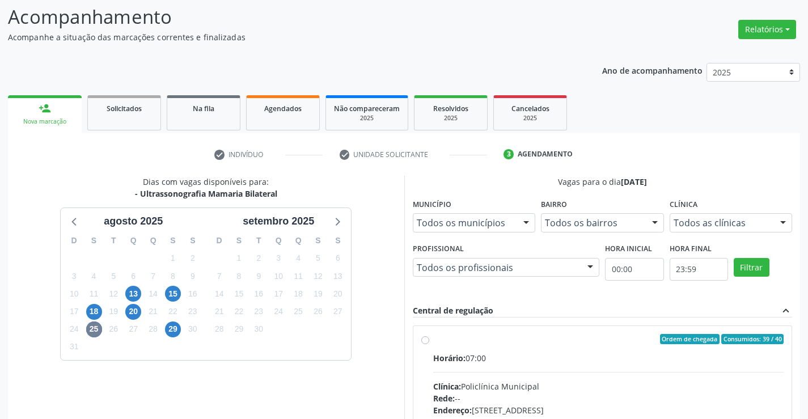
drag, startPoint x: 529, startPoint y: 366, endPoint x: 807, endPoint y: 366, distance: 278.5
click at [429, 344] on input "Ordem de chegada Consumidos: 39 / 40 Horário: 07:00 Clínica: Policlínica Munici…" at bounding box center [425, 339] width 8 height 10
radio input "true"
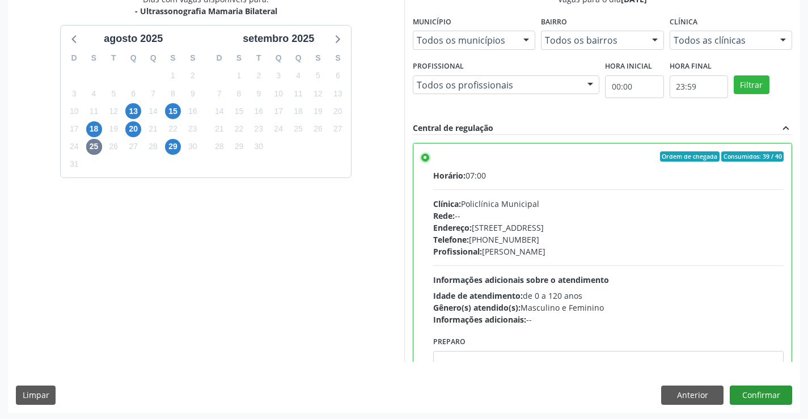
scroll to position [259, 0]
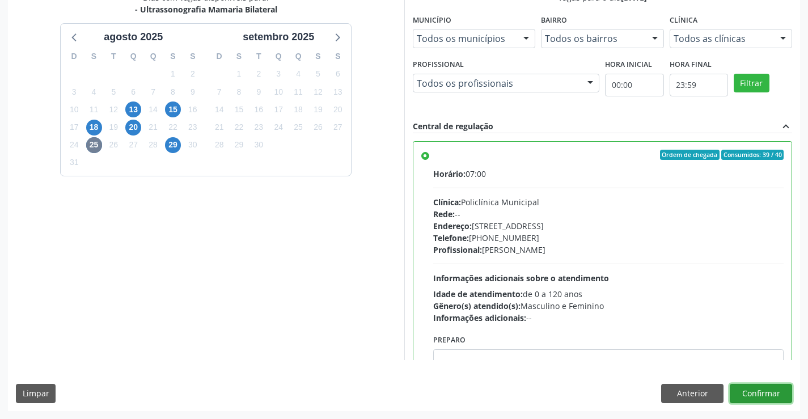
click at [758, 390] on button "Confirmar" at bounding box center [761, 393] width 62 height 19
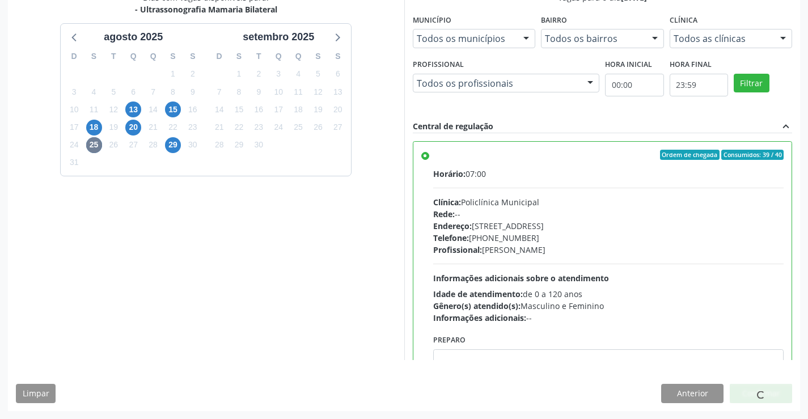
scroll to position [0, 0]
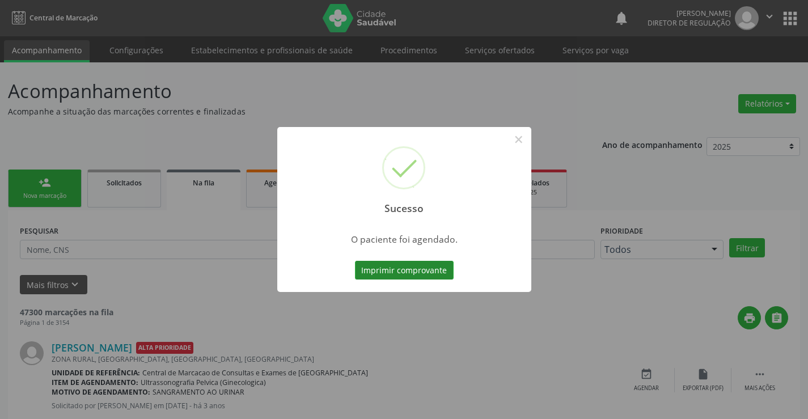
click at [385, 276] on button "Imprimir comprovante" at bounding box center [404, 270] width 99 height 19
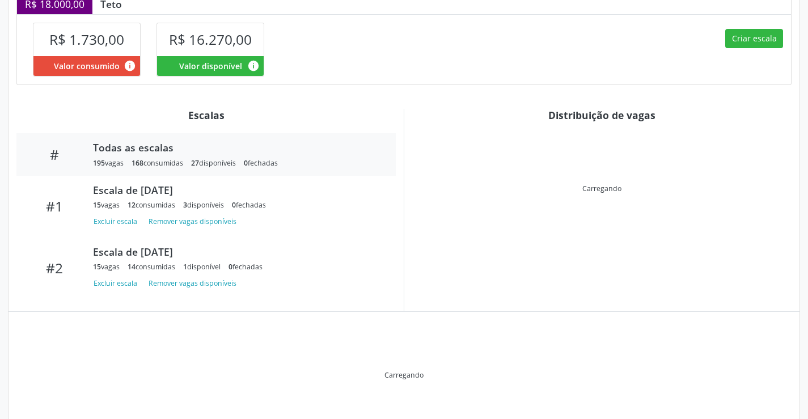
scroll to position [275, 0]
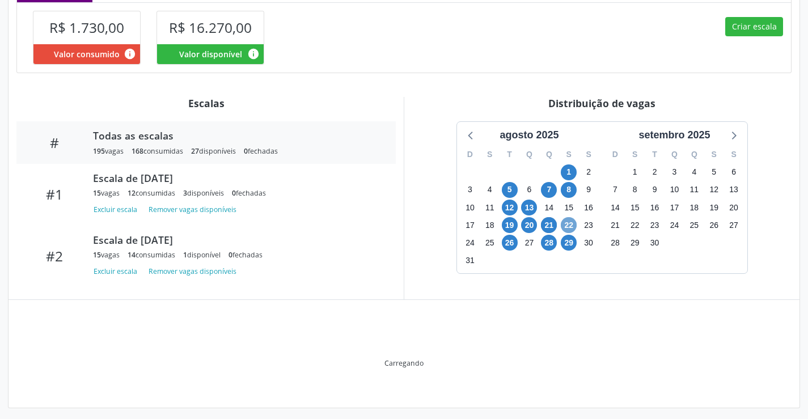
click at [568, 230] on span "22" at bounding box center [569, 225] width 16 height 16
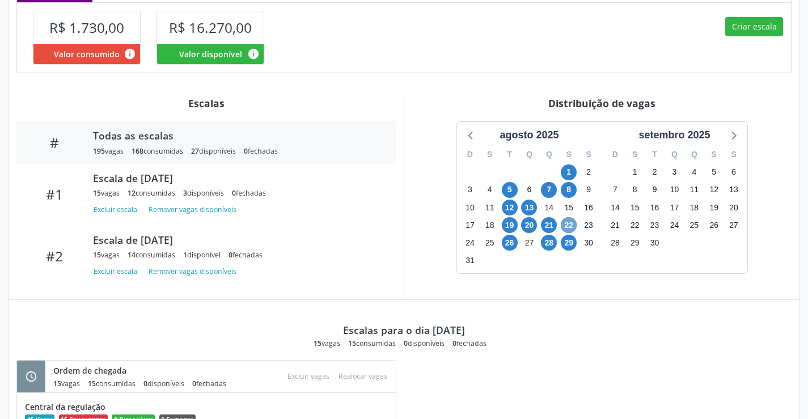
click at [571, 224] on span "22" at bounding box center [569, 225] width 16 height 16
click at [542, 227] on span "21" at bounding box center [549, 225] width 16 height 16
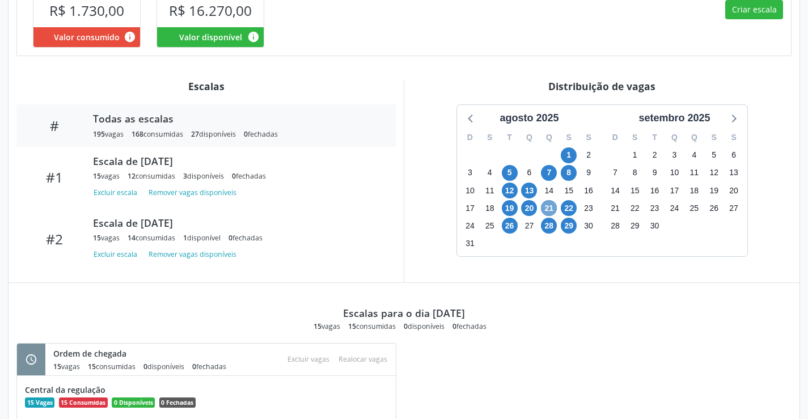
scroll to position [284, 0]
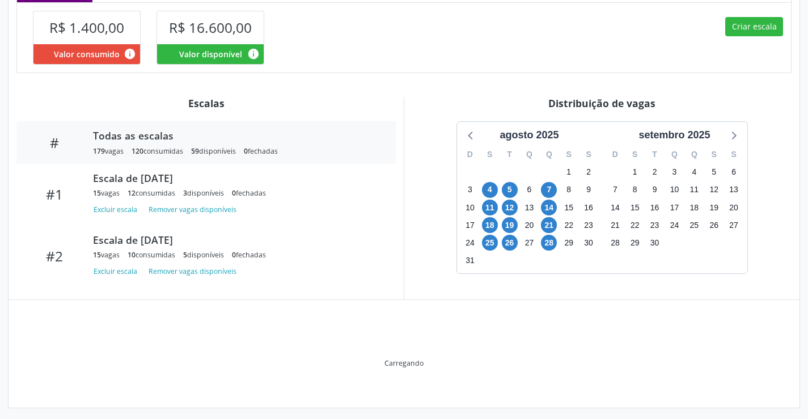
scroll to position [280, 0]
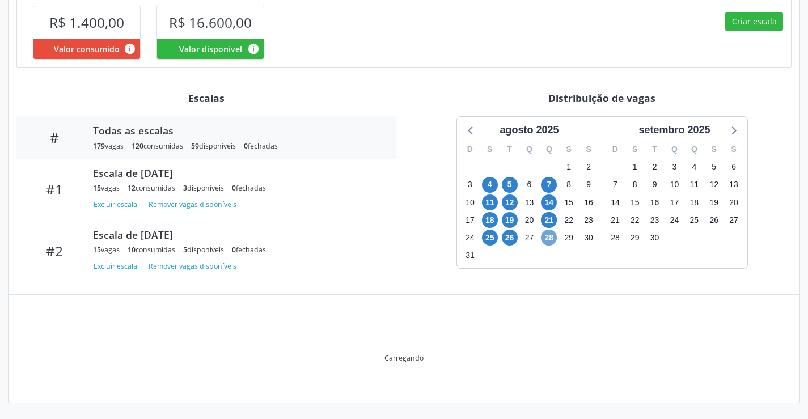
click at [549, 241] on span "28" at bounding box center [549, 238] width 16 height 16
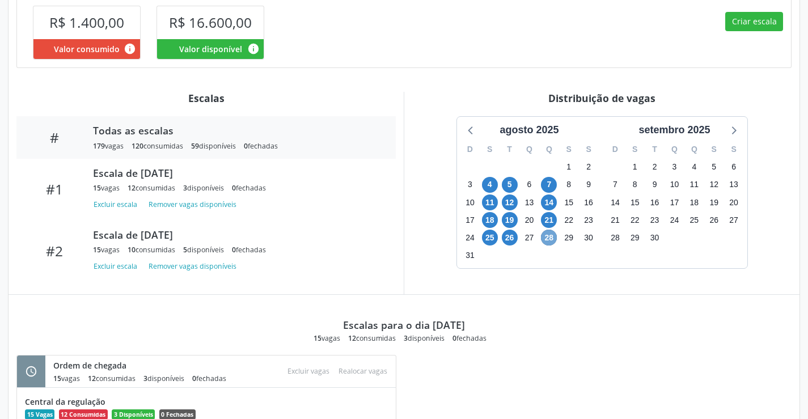
click at [549, 241] on span "28" at bounding box center [549, 238] width 16 height 16
click at [543, 220] on span "21" at bounding box center [549, 220] width 16 height 16
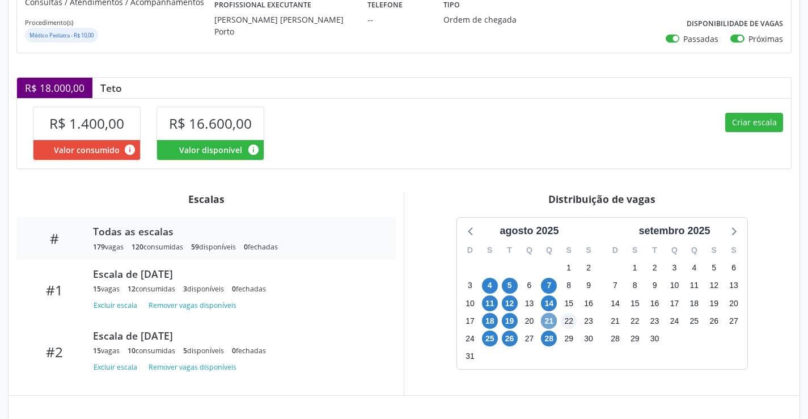
scroll to position [171, 0]
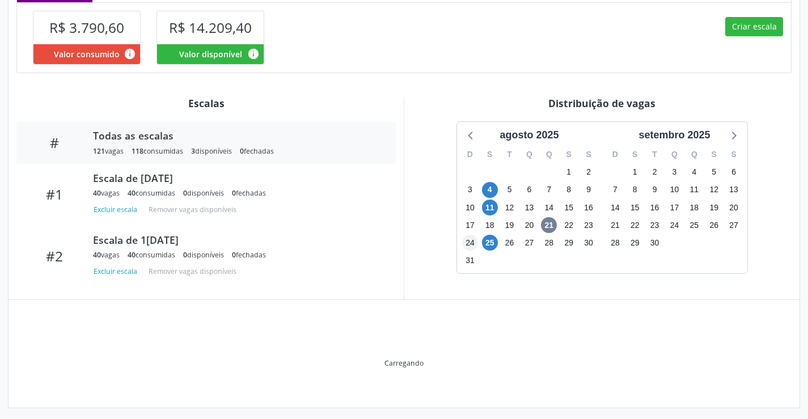
scroll to position [255, 0]
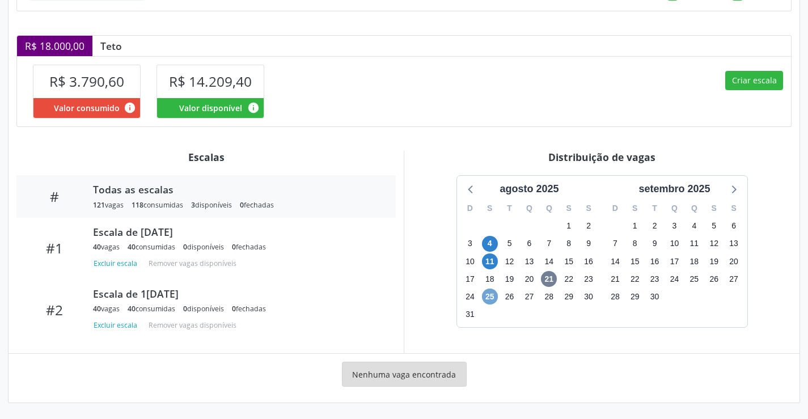
click at [496, 296] on span "25" at bounding box center [490, 297] width 16 height 16
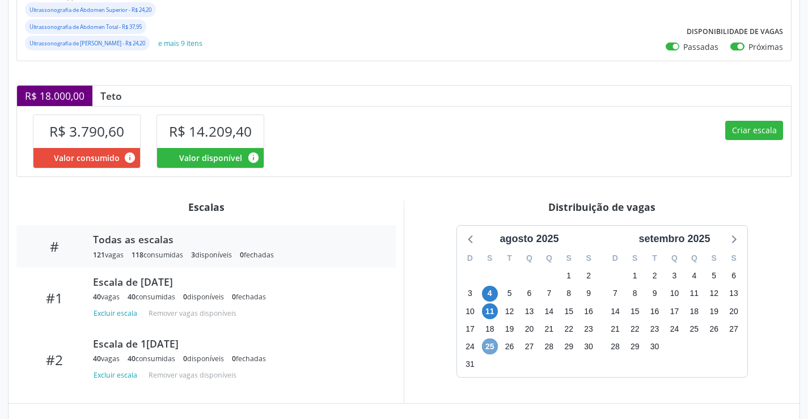
scroll to position [0, 0]
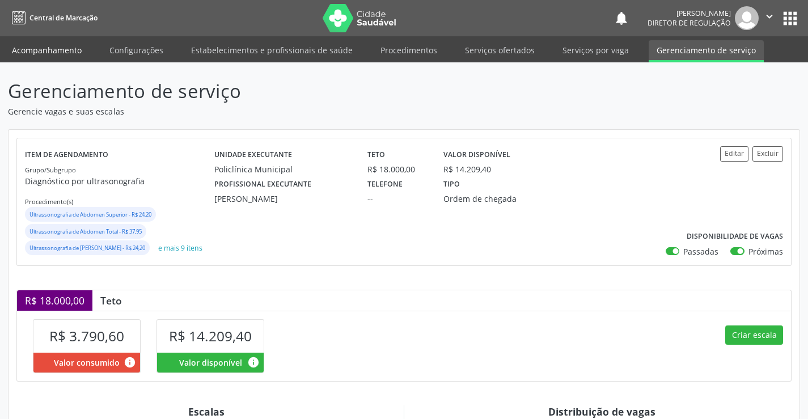
click at [33, 53] on link "Acompanhamento" at bounding box center [47, 50] width 86 height 20
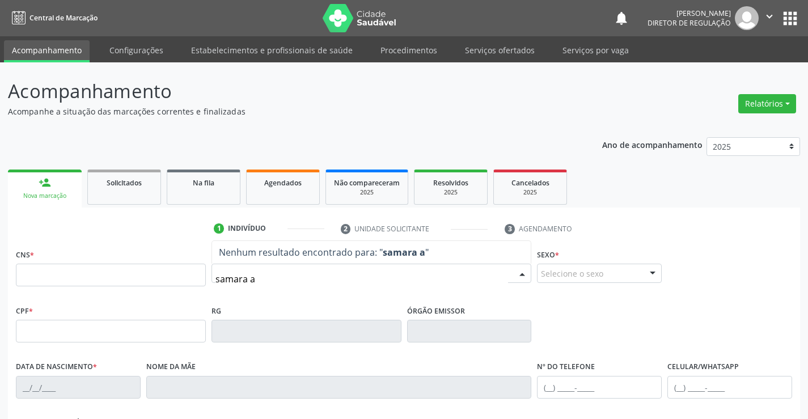
type input "samara al"
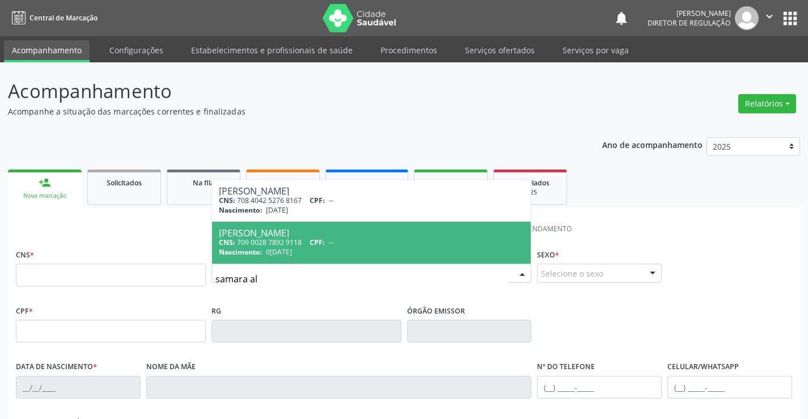
click at [279, 258] on span "[PERSON_NAME] CNS: 709 0028 7892 9118 CPF: -- Nascimento: [DATE]" at bounding box center [371, 243] width 319 height 42
type input "709 0028 7892 9118"
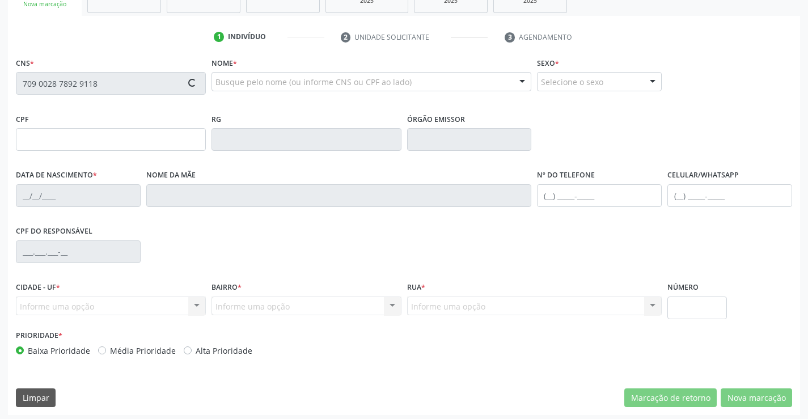
type input "0943896169"
type input "0[DATE]"
type input "[PHONE_NUMBER]"
type input "000.024.915-75"
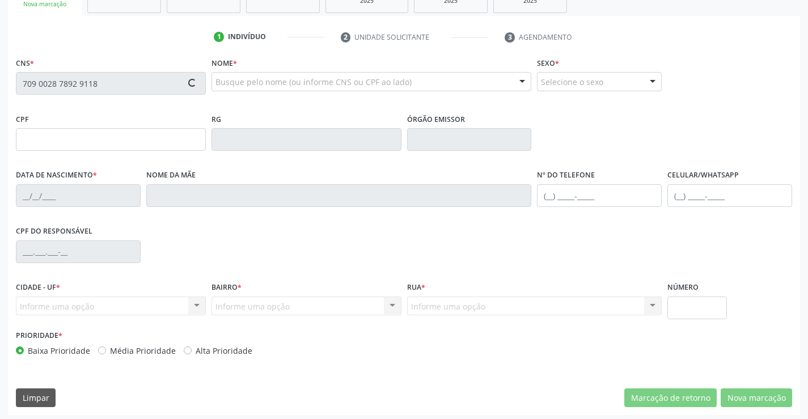
type input "sn"
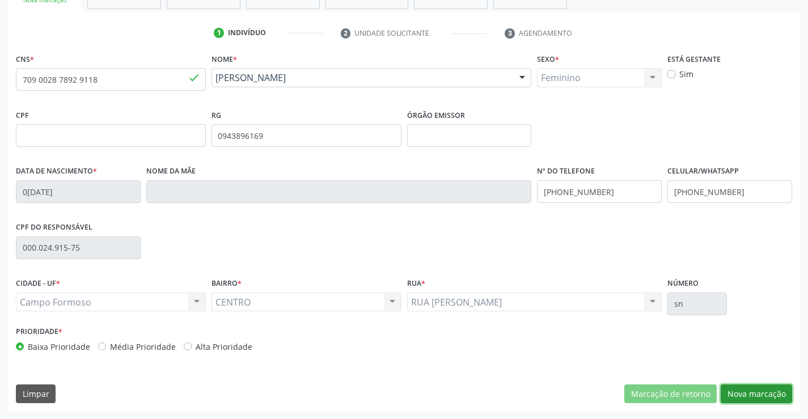
click at [752, 398] on button "Nova marcação" at bounding box center [756, 394] width 71 height 19
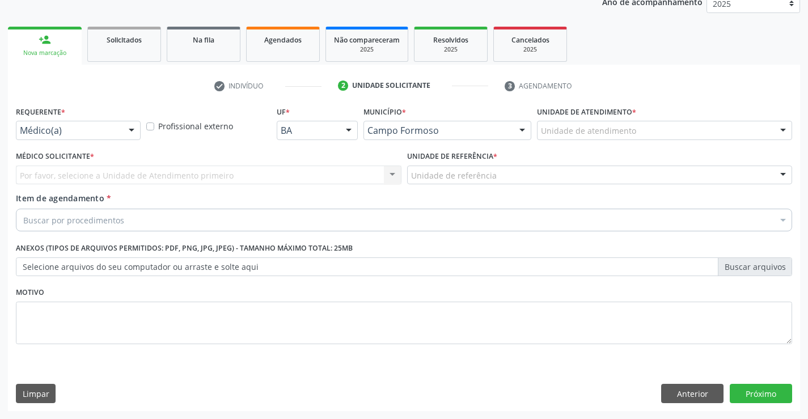
scroll to position [143, 0]
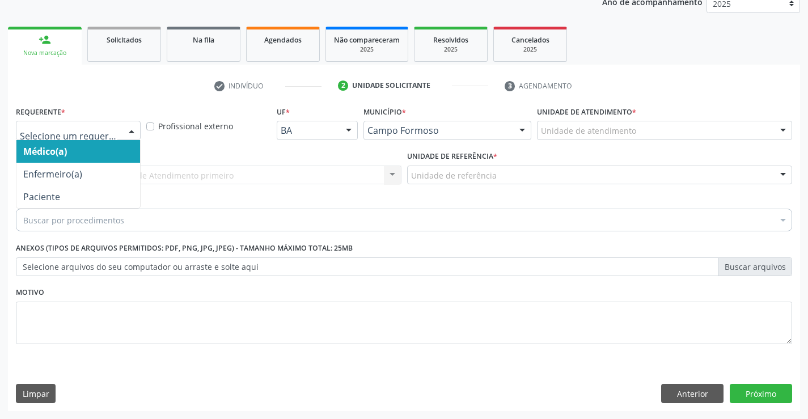
click at [120, 139] on div at bounding box center [78, 130] width 125 height 19
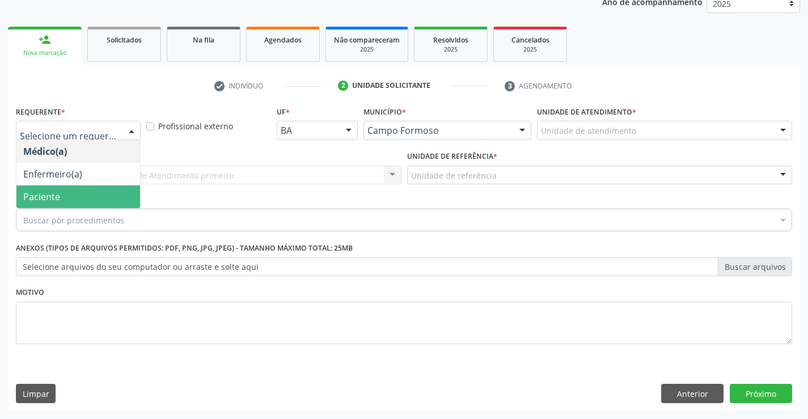
drag, startPoint x: 97, startPoint y: 196, endPoint x: 159, endPoint y: 182, distance: 63.4
click at [98, 196] on span "Paciente" at bounding box center [78, 197] width 124 height 23
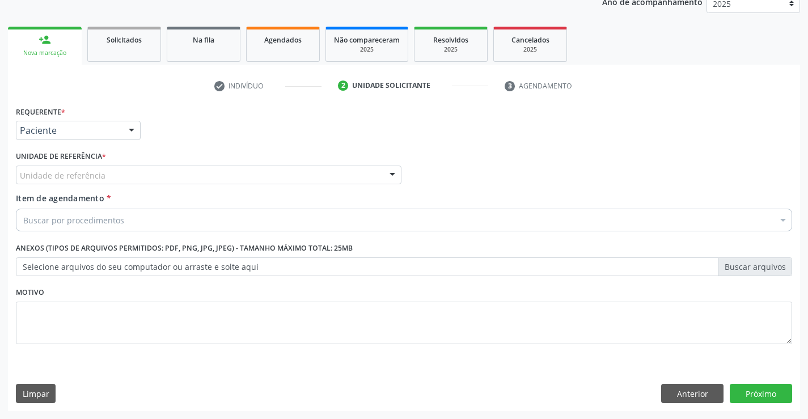
click at [162, 181] on div "Unidade de referência" at bounding box center [209, 175] width 386 height 19
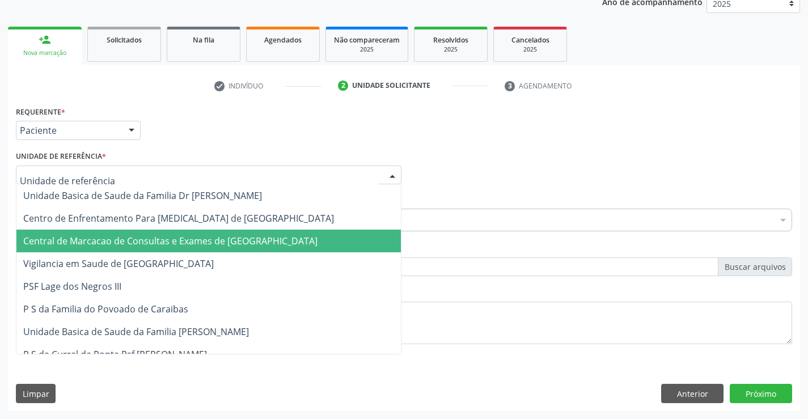
click at [186, 238] on span "Central de Marcacao de Consultas e Exames de [GEOGRAPHIC_DATA]" at bounding box center [170, 241] width 294 height 12
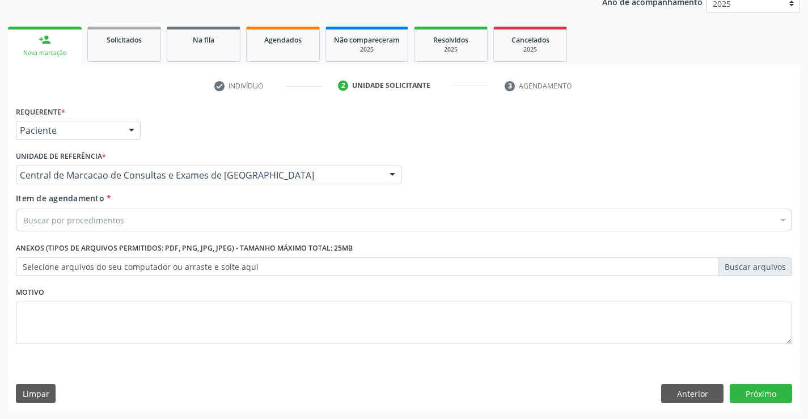
click at [239, 224] on div "Buscar por procedimentos" at bounding box center [404, 220] width 777 height 23
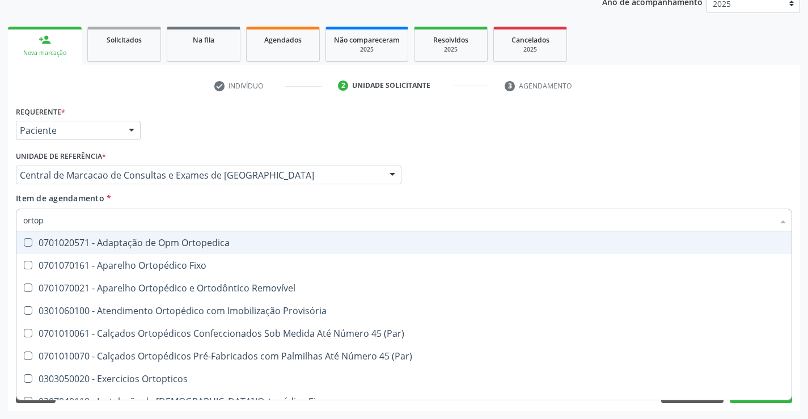
type input "ortope"
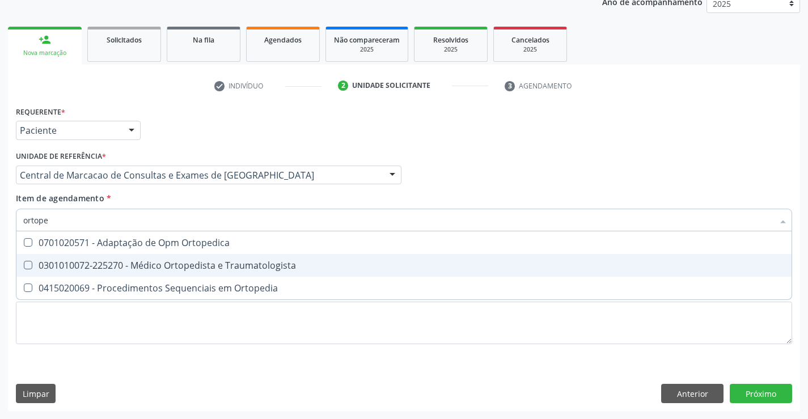
click at [238, 264] on div "0301010072-225270 - Médico Ortopedista e Traumatologista" at bounding box center [404, 265] width 762 height 9
checkbox Traumatologista "true"
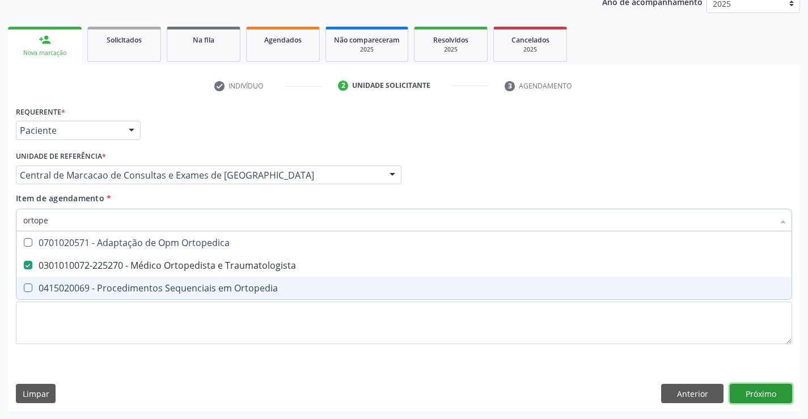
click at [774, 401] on button "Próximo" at bounding box center [761, 393] width 62 height 19
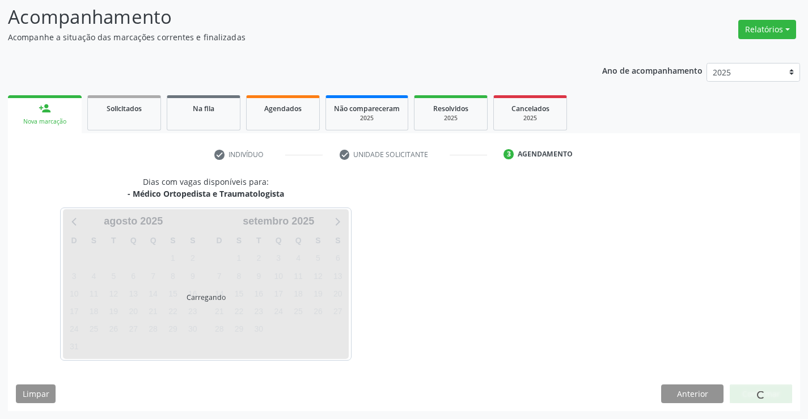
scroll to position [74, 0]
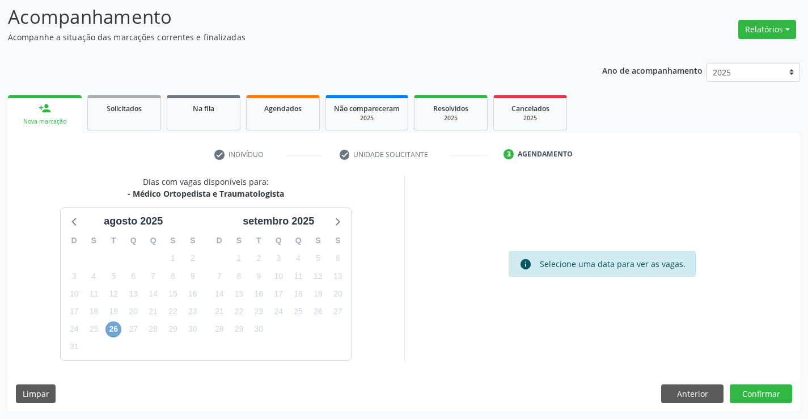
click at [117, 328] on span "26" at bounding box center [114, 330] width 16 height 16
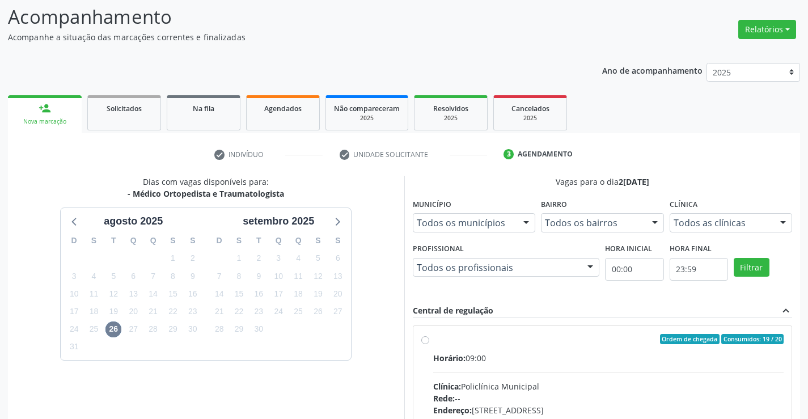
click at [429, 344] on input "Ordem de chegada Consumidos: 19 / 20 Horário: 09:00 Clínica: Policlínica Munici…" at bounding box center [425, 339] width 8 height 10
radio input "true"
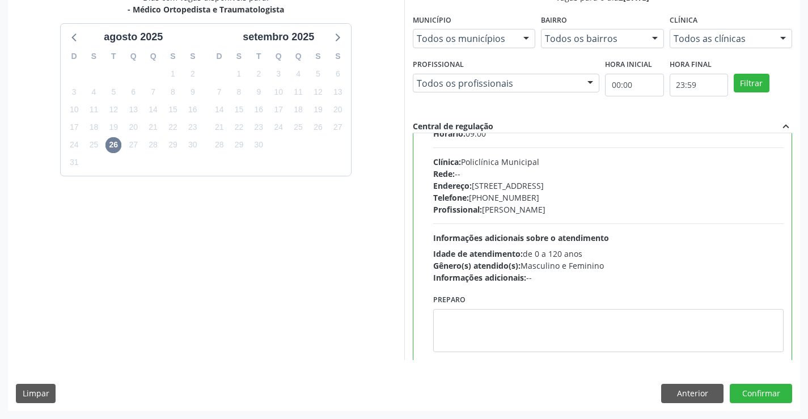
scroll to position [56, 0]
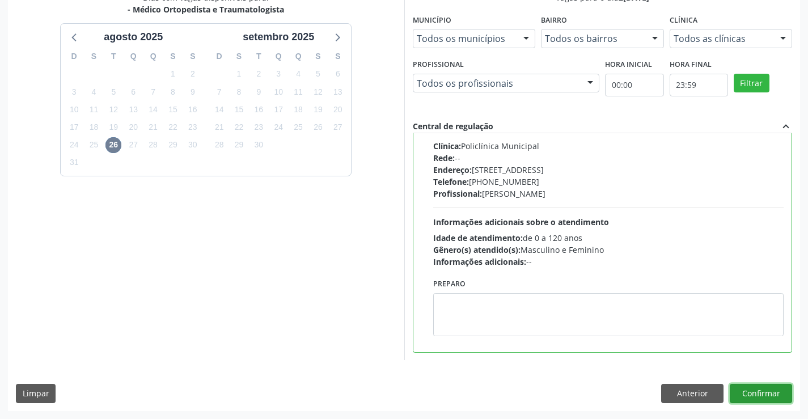
click at [741, 393] on button "Confirmar" at bounding box center [761, 393] width 62 height 19
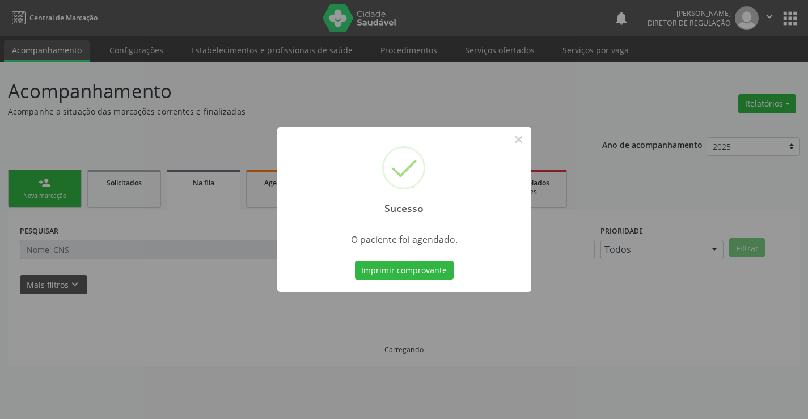
scroll to position [0, 0]
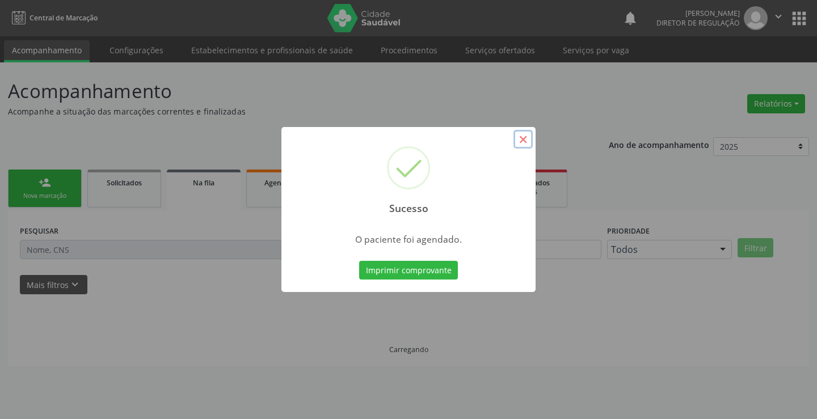
click at [524, 146] on button "×" at bounding box center [522, 139] width 19 height 19
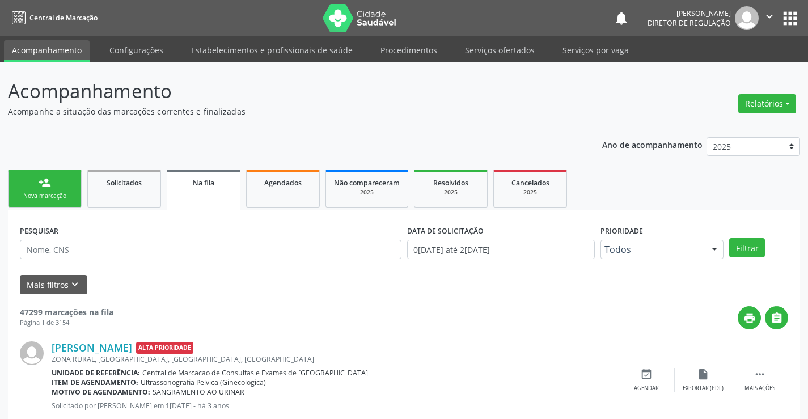
click at [28, 193] on div "Nova marcação" at bounding box center [44, 196] width 57 height 9
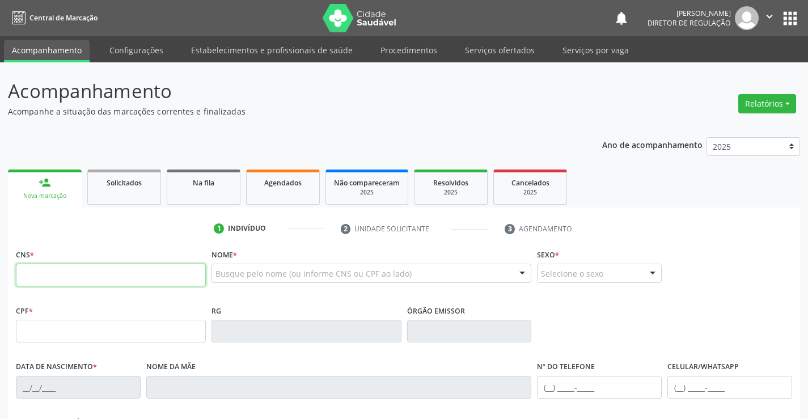
click at [22, 265] on input "text" at bounding box center [111, 275] width 190 height 23
type input "700 8054 3482 0387"
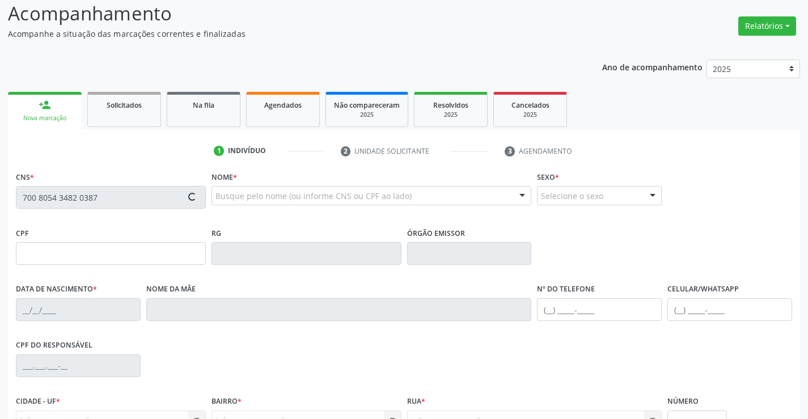
scroll to position [196, 0]
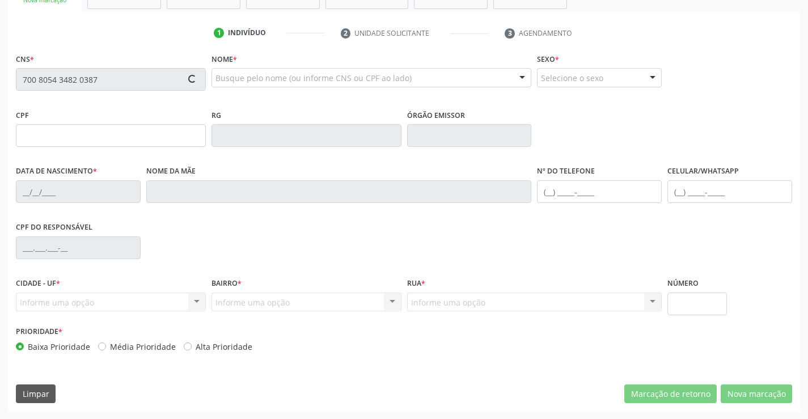
type input "016.275.071-40"
type input "1[DATE]"
type input "[PERSON_NAME]"
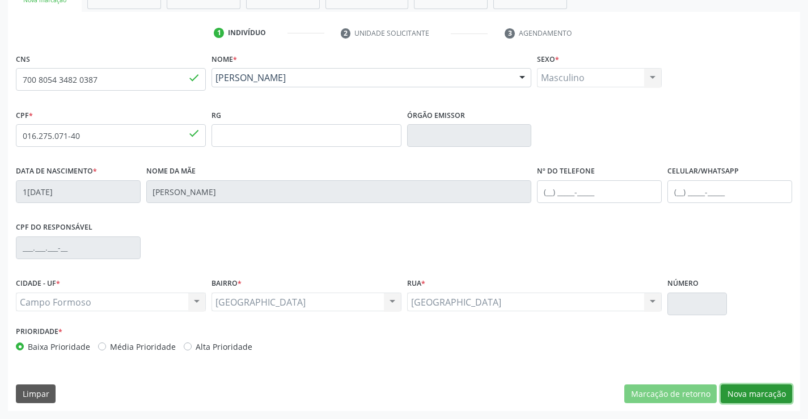
click at [753, 401] on button "Nova marcação" at bounding box center [756, 394] width 71 height 19
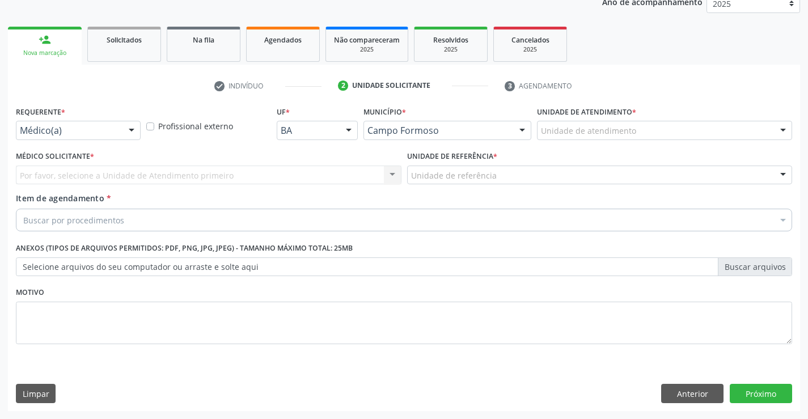
scroll to position [143, 0]
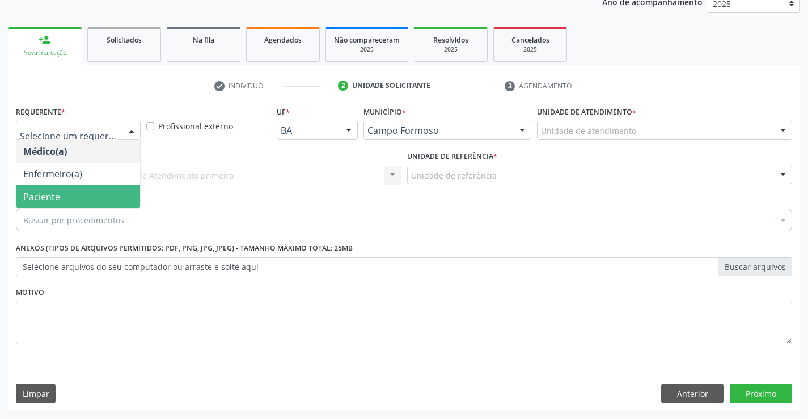
drag, startPoint x: 91, startPoint y: 206, endPoint x: 196, endPoint y: 183, distance: 107.5
click at [92, 205] on span "Paciente" at bounding box center [78, 197] width 124 height 23
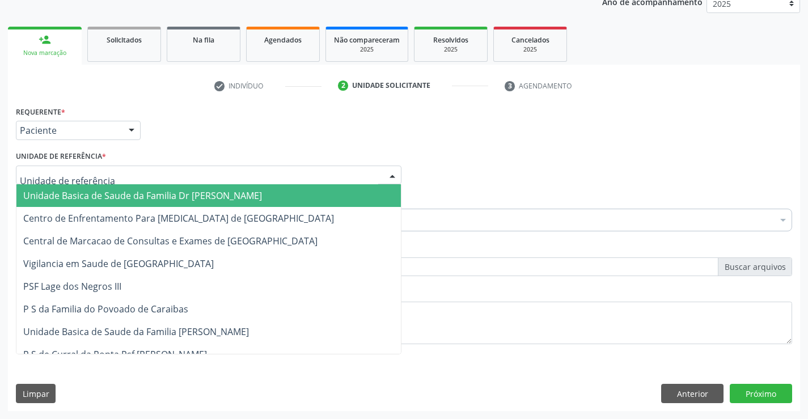
drag, startPoint x: 202, startPoint y: 179, endPoint x: 210, endPoint y: 233, distance: 54.5
click at [203, 183] on div at bounding box center [209, 175] width 386 height 19
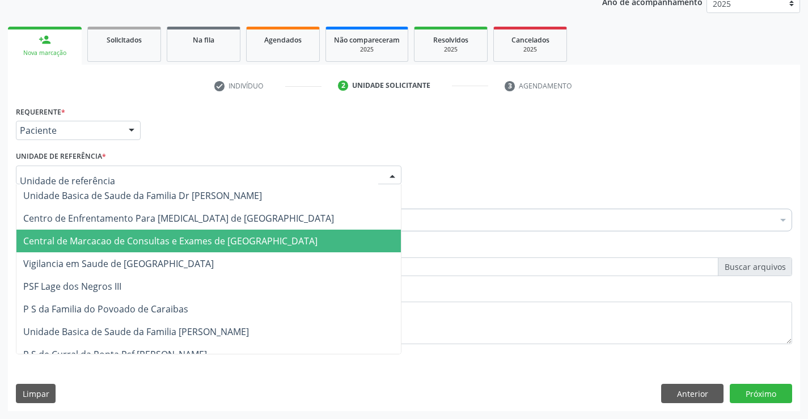
click at [210, 234] on span "Central de Marcacao de Consultas e Exames de [GEOGRAPHIC_DATA]" at bounding box center [208, 241] width 385 height 23
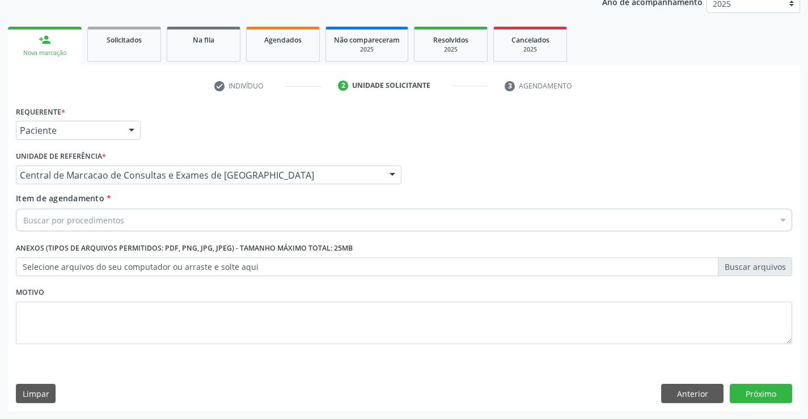
click at [236, 224] on div "Buscar por procedimentos" at bounding box center [404, 220] width 777 height 23
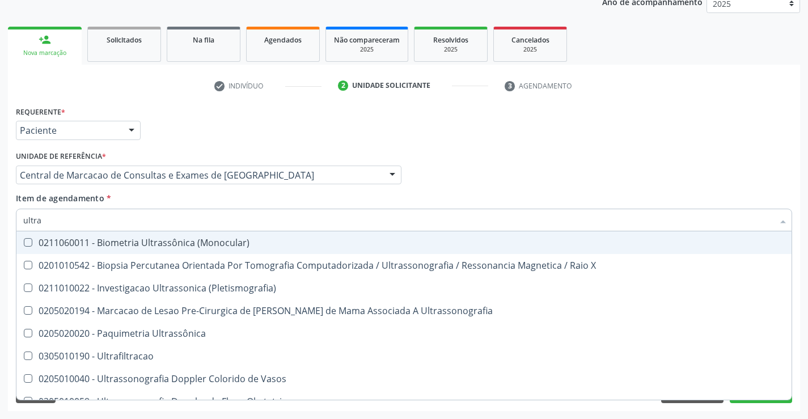
type input "ultras"
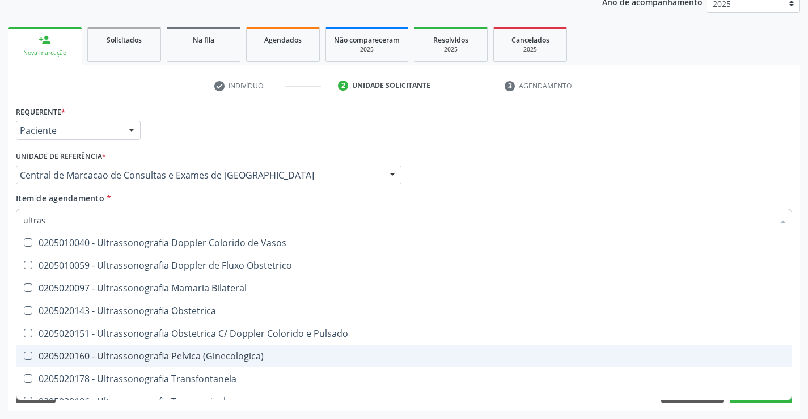
scroll to position [170, 0]
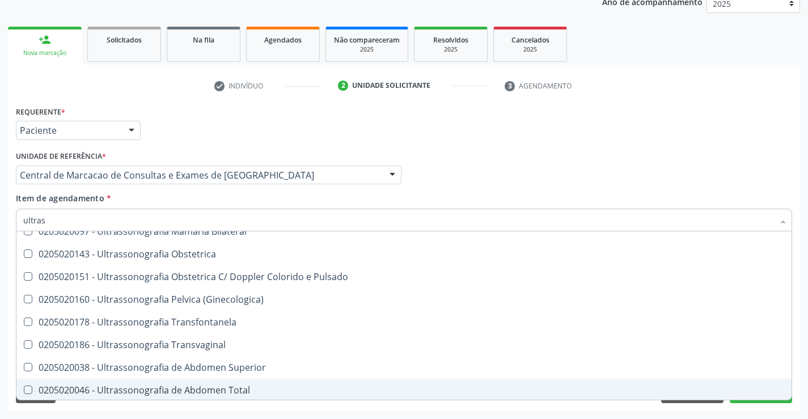
click at [221, 386] on div "0205020046 - Ultrassonografia de Abdomen Total" at bounding box center [404, 390] width 762 height 9
checkbox Total "true"
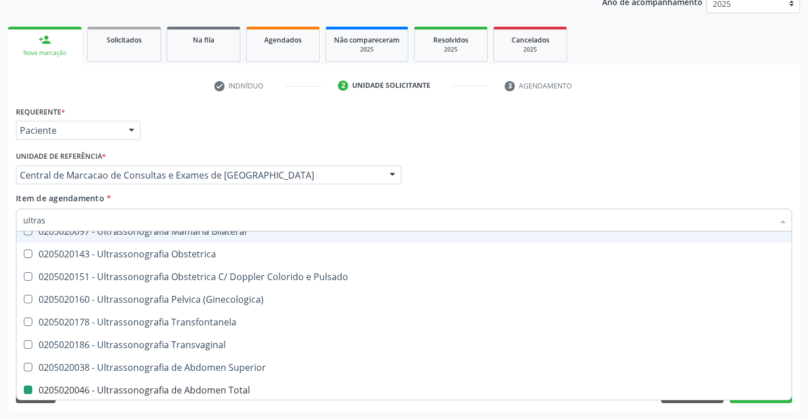
click at [343, 208] on div "Item de agendamento * ultras Desfazer seleção 0211060011 - Biometria Ultrassôni…" at bounding box center [404, 210] width 777 height 36
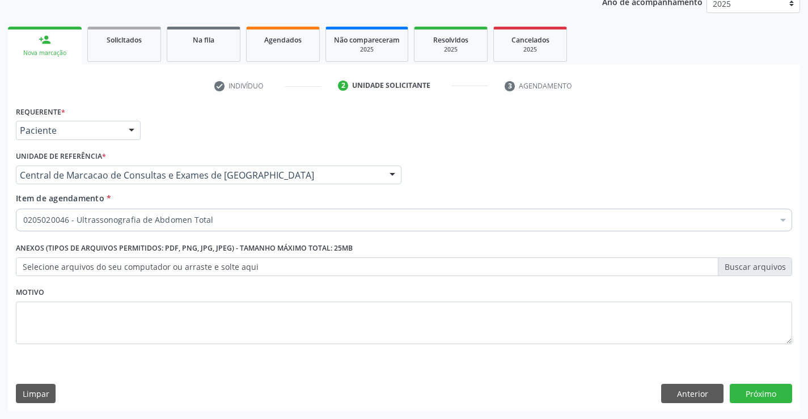
scroll to position [0, 0]
click at [748, 394] on button "Próximo" at bounding box center [761, 393] width 62 height 19
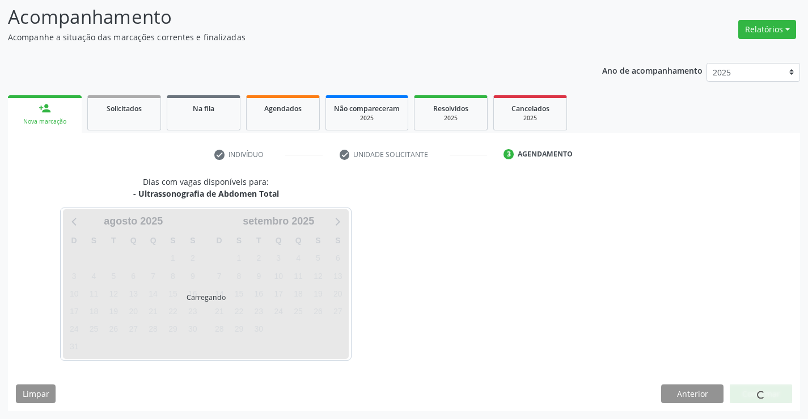
scroll to position [74, 0]
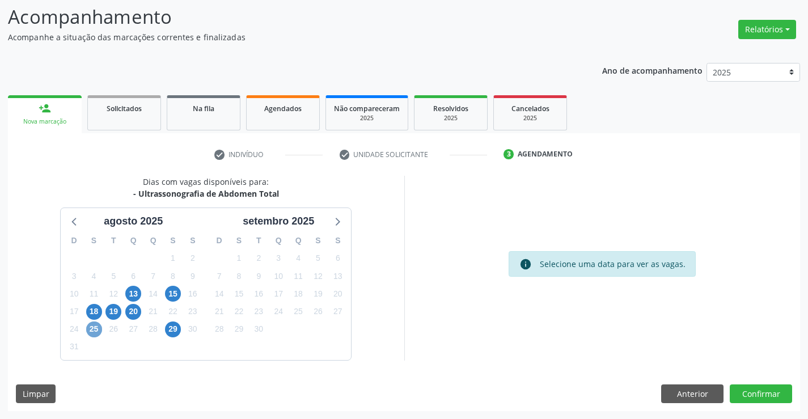
click at [96, 331] on span "25" at bounding box center [94, 330] width 16 height 16
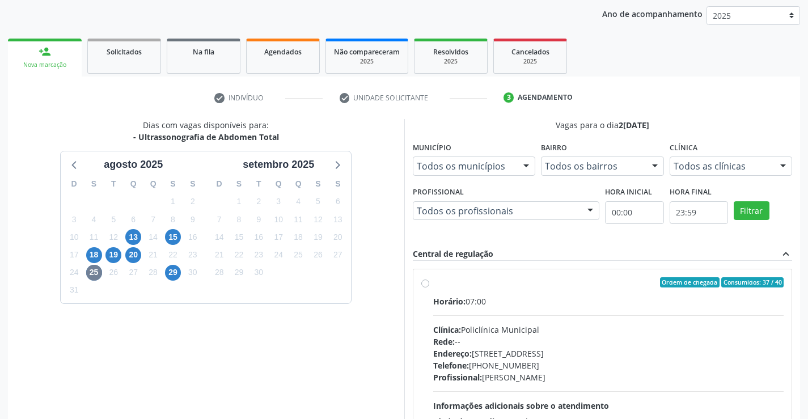
click at [563, 314] on div "Horário: 07:00 Clínica: Policlínica Municipal Rede: -- [GEOGRAPHIC_DATA]: [STRE…" at bounding box center [608, 374] width 351 height 156
click at [429, 288] on input "Ordem de chegada Consumidos: 37 / 40 Horário: 07:00 Clínica: Policlínica Munici…" at bounding box center [425, 282] width 8 height 10
radio input "true"
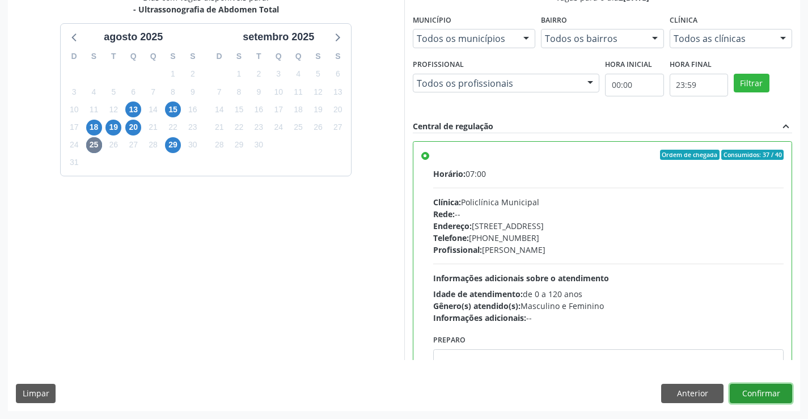
click at [765, 397] on button "Confirmar" at bounding box center [761, 393] width 62 height 19
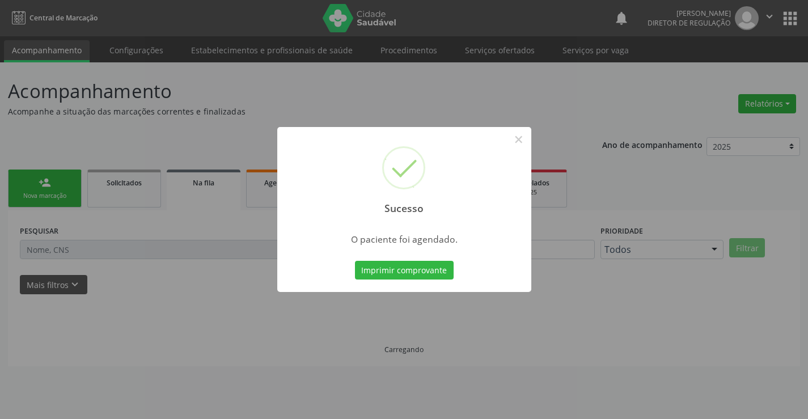
scroll to position [0, 0]
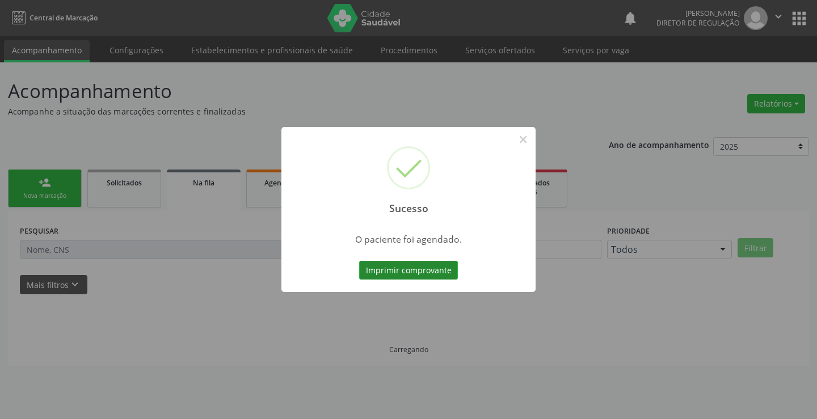
click at [428, 271] on button "Imprimir comprovante" at bounding box center [408, 270] width 99 height 19
